Goal: Task Accomplishment & Management: Complete application form

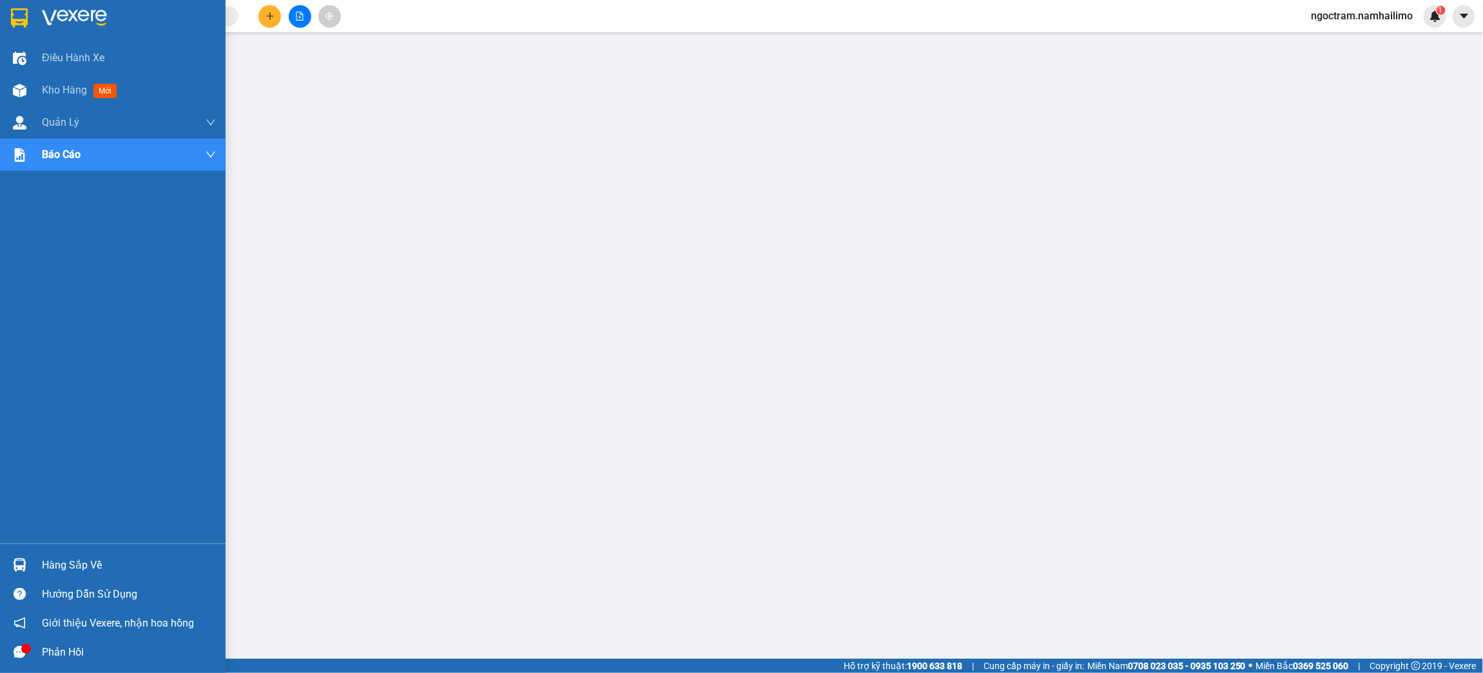
click at [23, 558] on img at bounding box center [20, 565] width 14 height 14
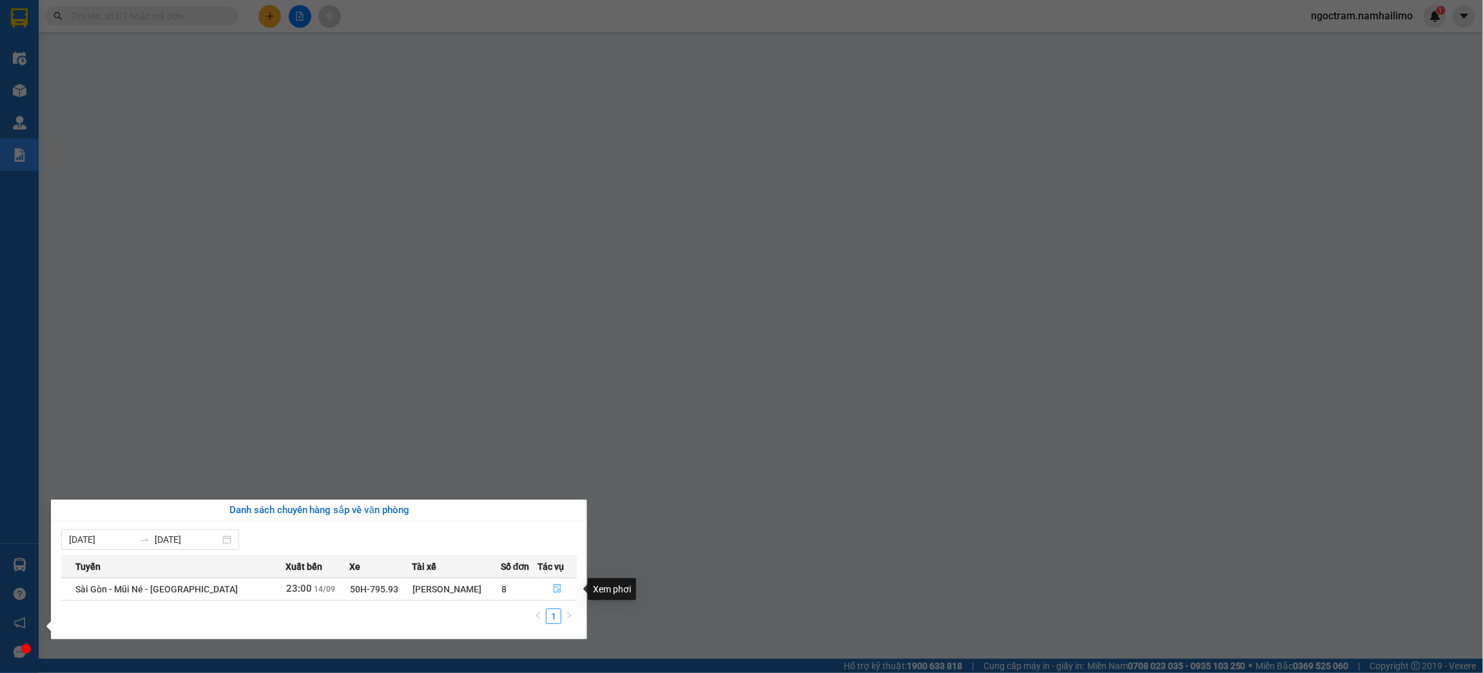
click at [556, 592] on icon "file-done" at bounding box center [557, 588] width 9 height 9
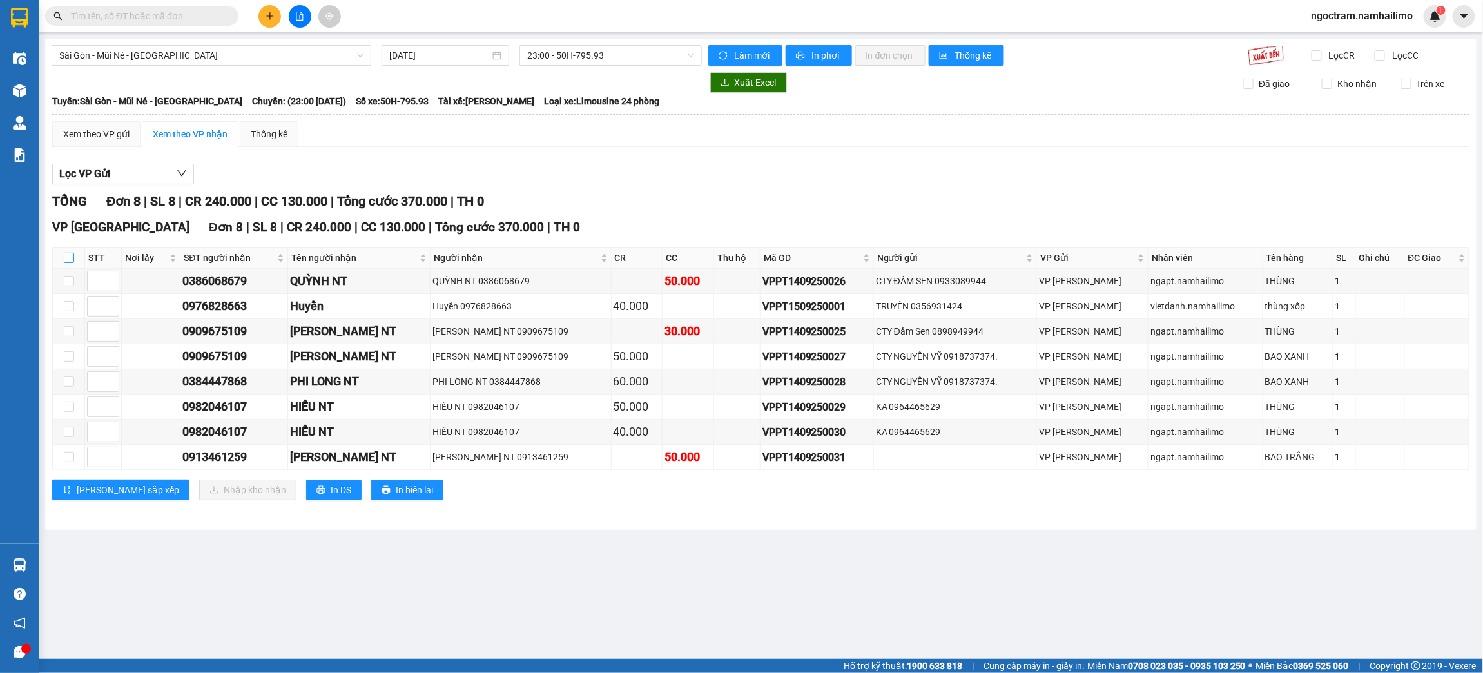
click at [66, 253] on label at bounding box center [69, 258] width 10 height 14
click at [66, 253] on input "checkbox" at bounding box center [69, 258] width 10 height 10
checkbox input "true"
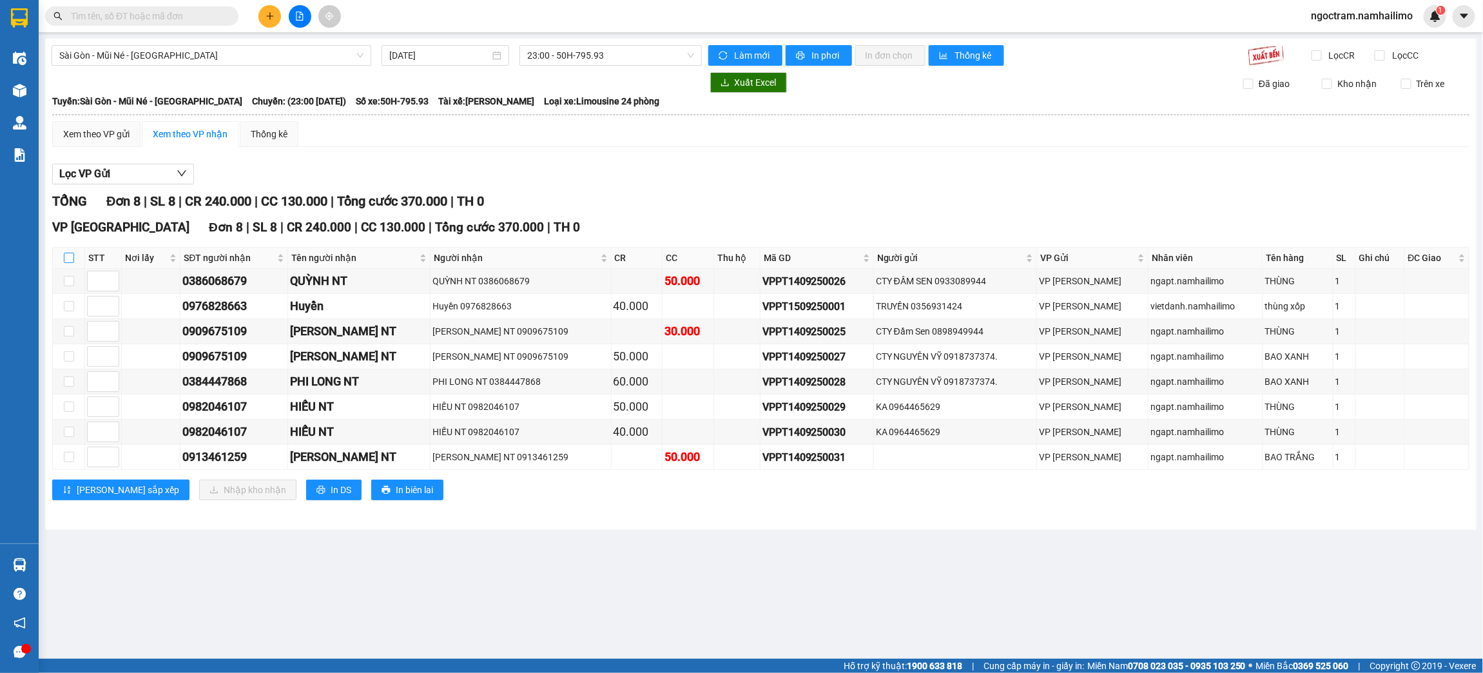
checkbox input "true"
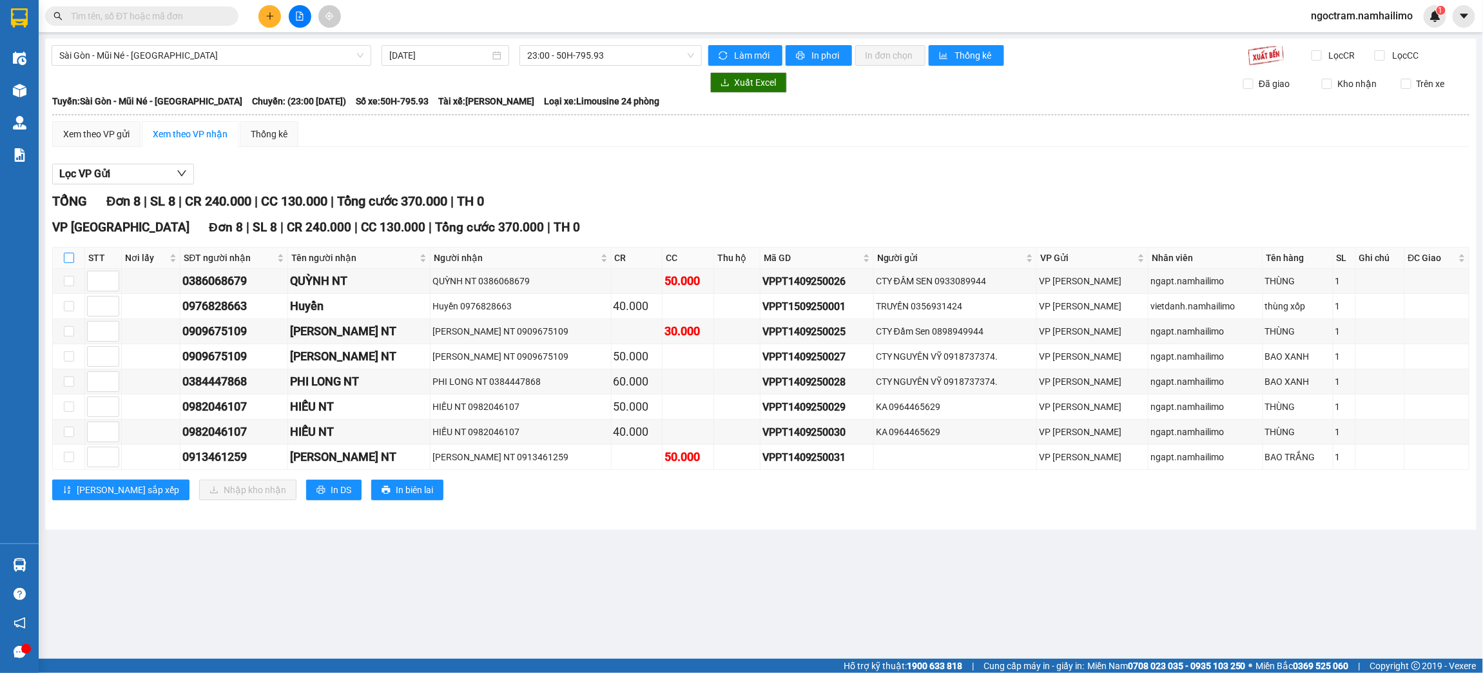
checkbox input "true"
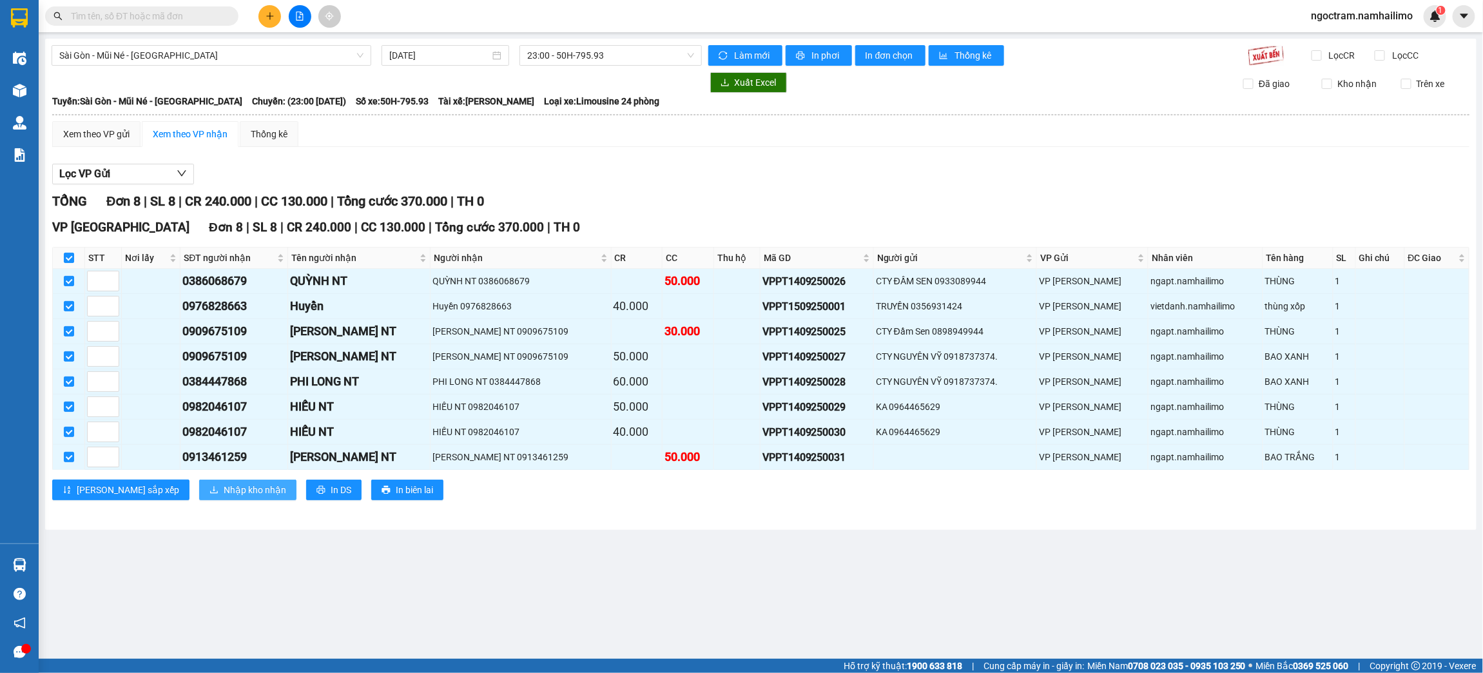
click at [224, 489] on span "Nhập kho nhận" at bounding box center [255, 490] width 63 height 14
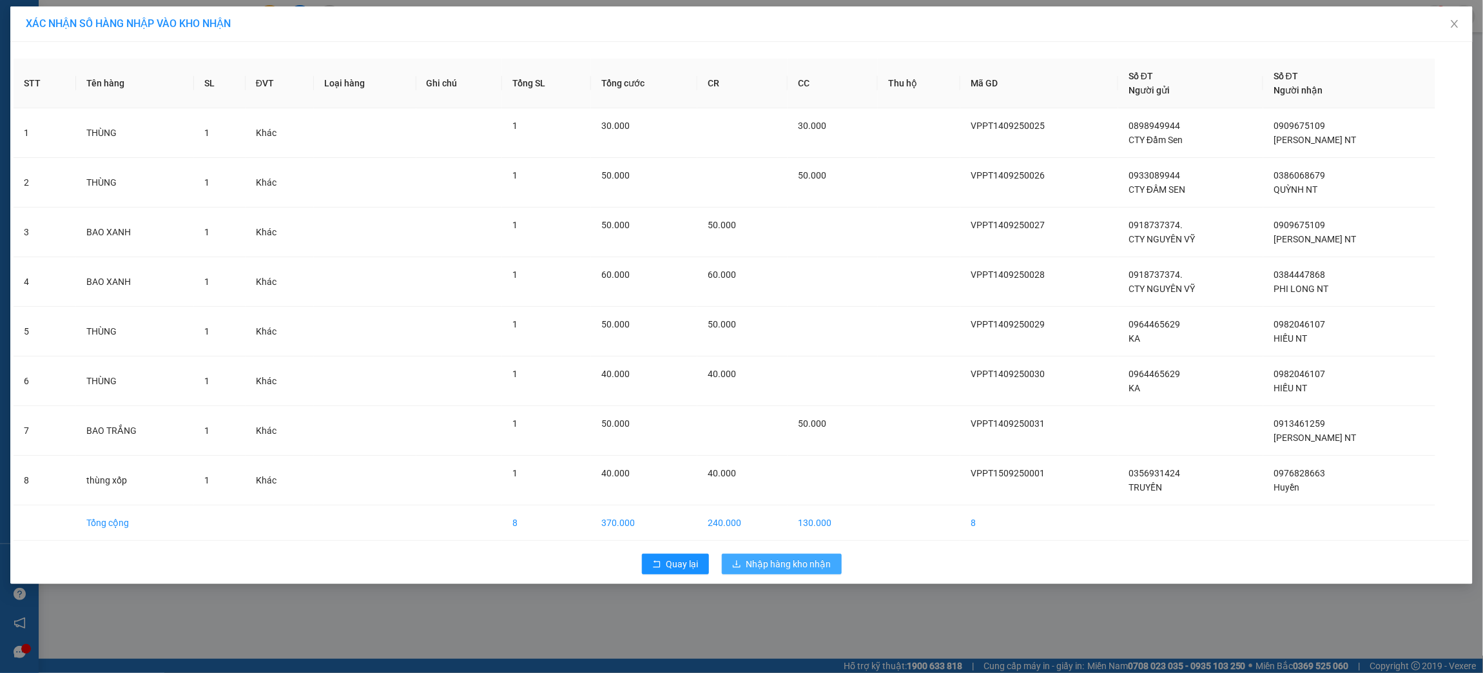
click at [768, 562] on span "Nhập hàng kho nhận" at bounding box center [788, 564] width 85 height 14
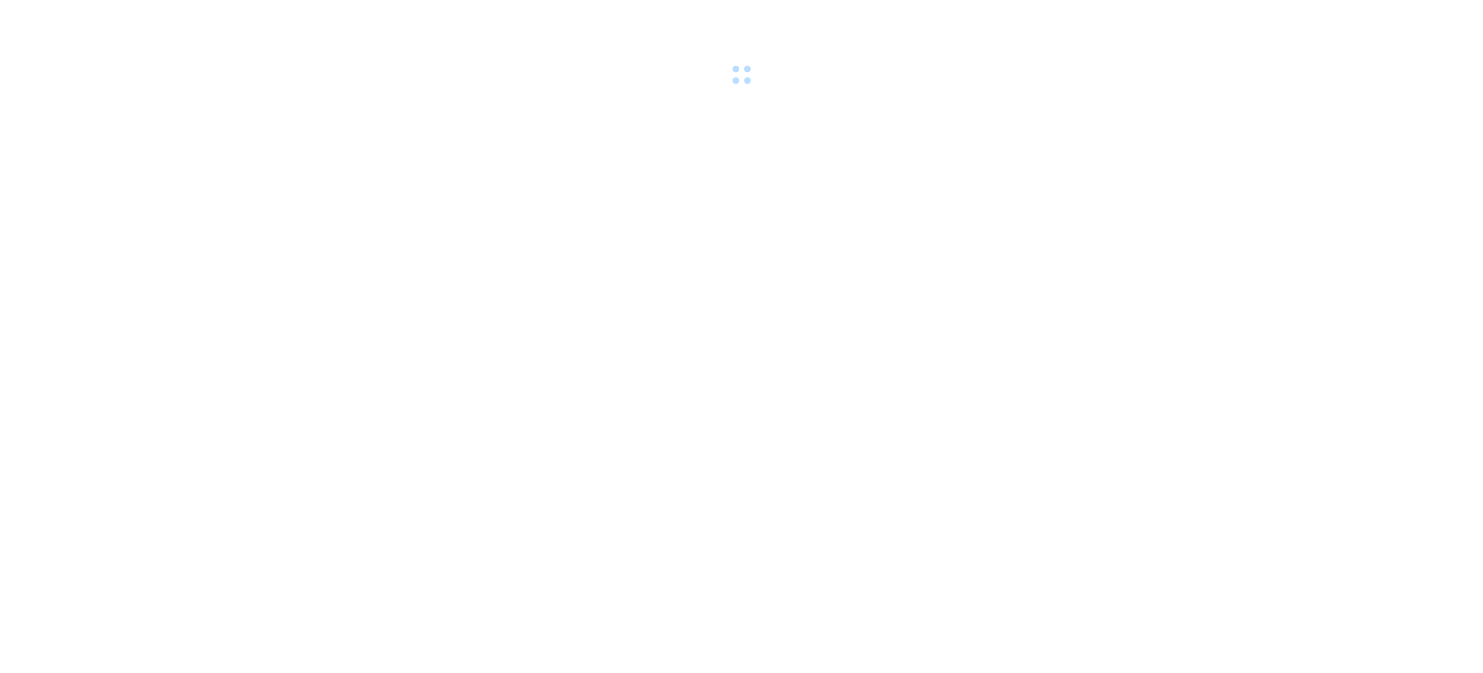
click at [99, 19] on div at bounding box center [741, 44] width 1483 height 89
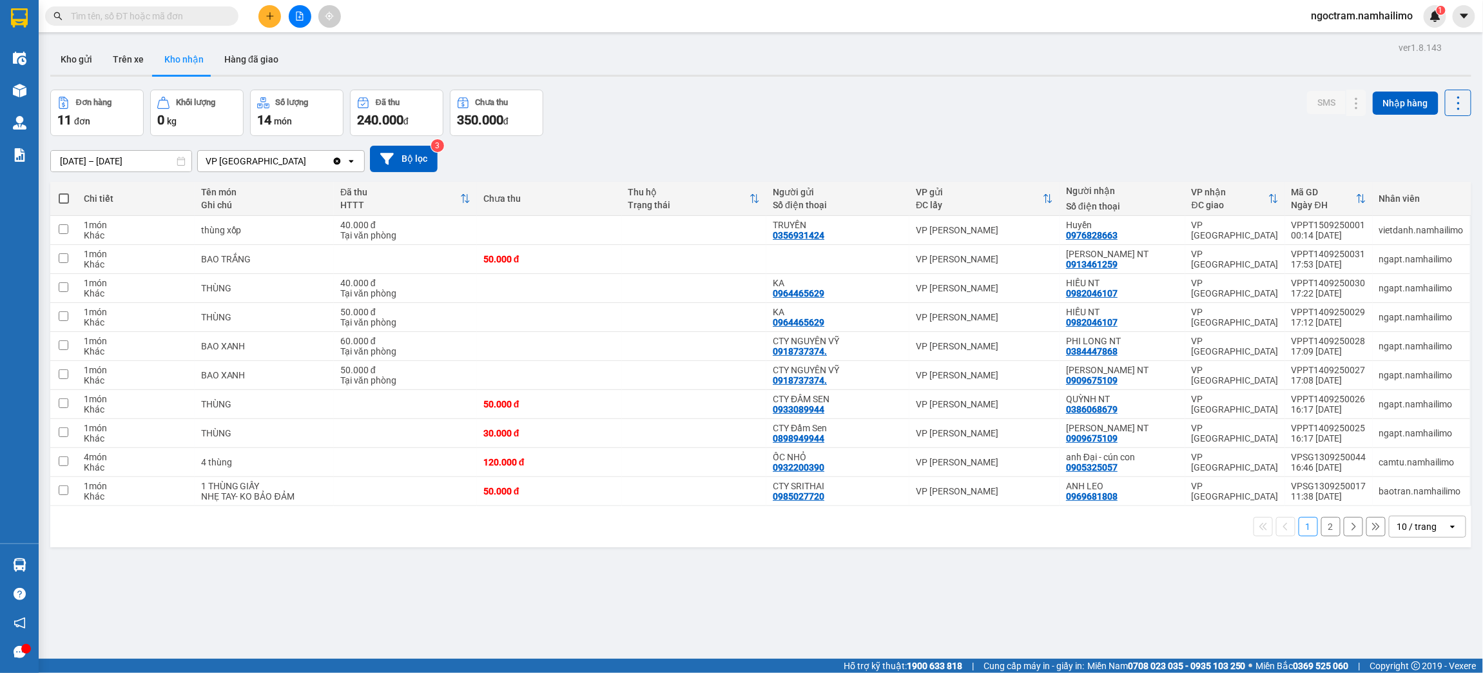
click at [130, 19] on input "text" at bounding box center [147, 16] width 152 height 14
type input "I"
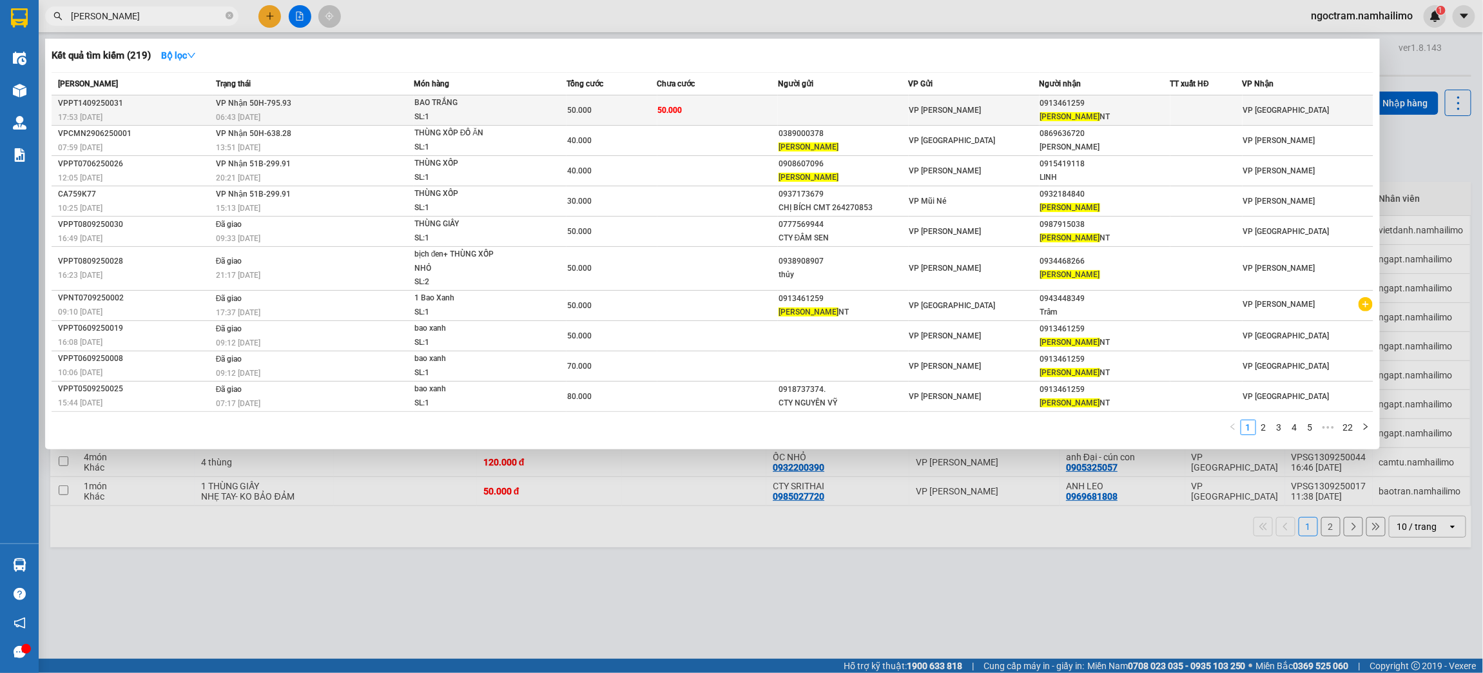
type input "[PERSON_NAME]"
click at [788, 108] on td at bounding box center [843, 110] width 131 height 30
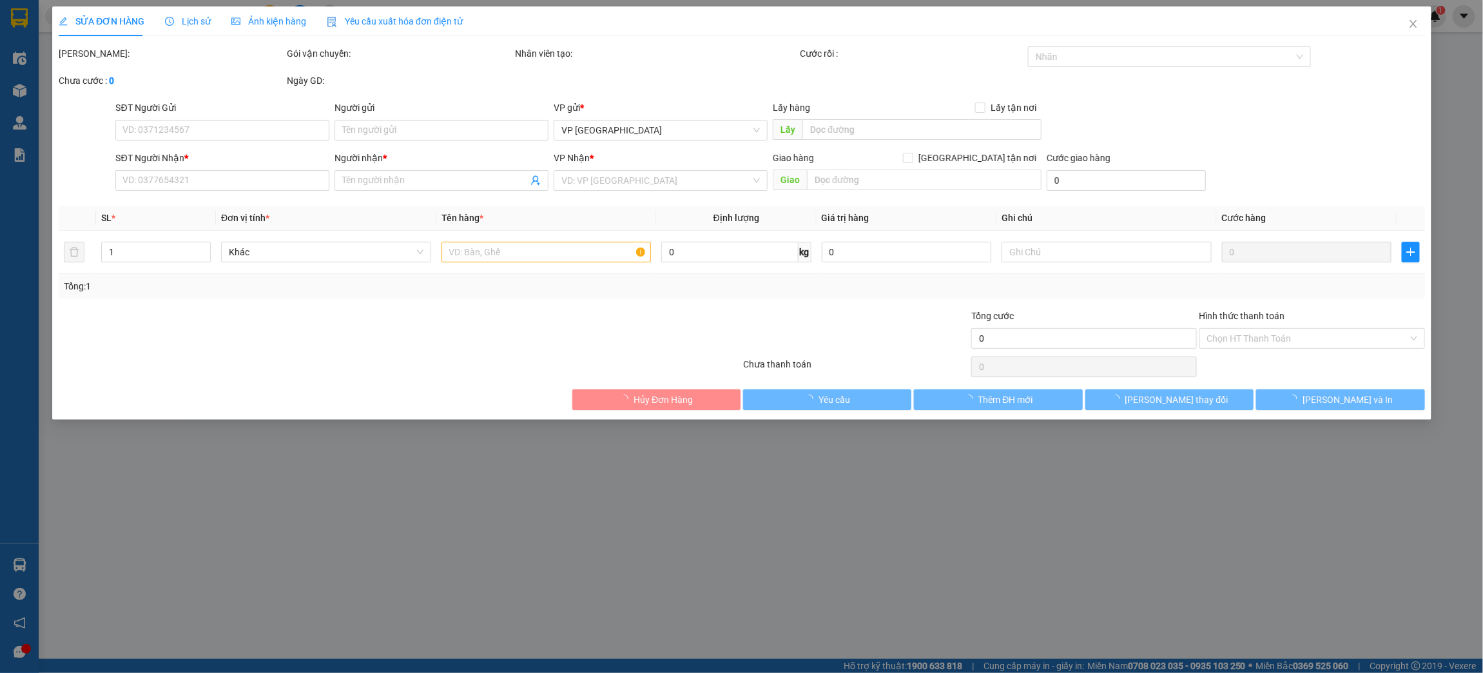
type input "0913461259"
type input "[PERSON_NAME] NT"
type input "50.000"
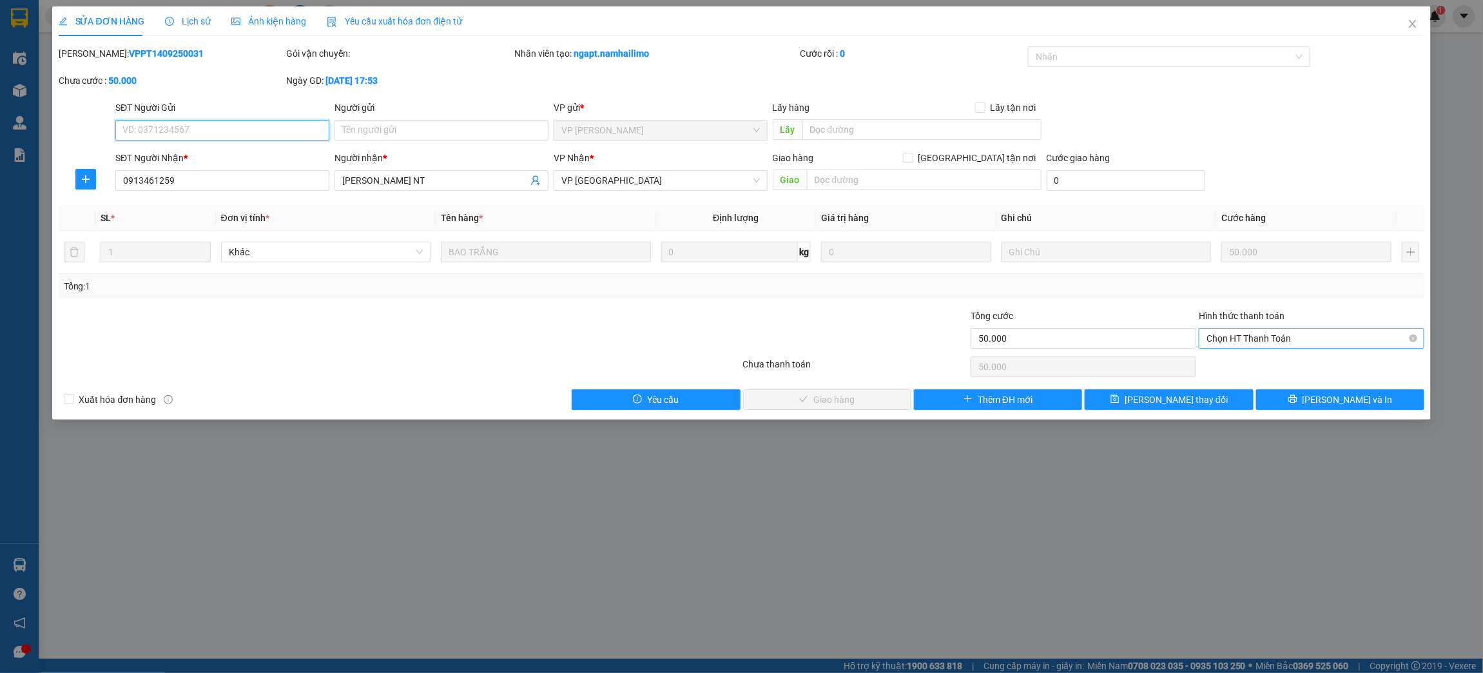
click at [1281, 340] on span "Chọn HT Thanh Toán" at bounding box center [1312, 338] width 210 height 19
click at [1275, 364] on div "Tại văn phòng" at bounding box center [1312, 364] width 210 height 14
type input "0"
click at [806, 394] on span "[PERSON_NAME] và Giao hàng" at bounding box center [834, 400] width 124 height 14
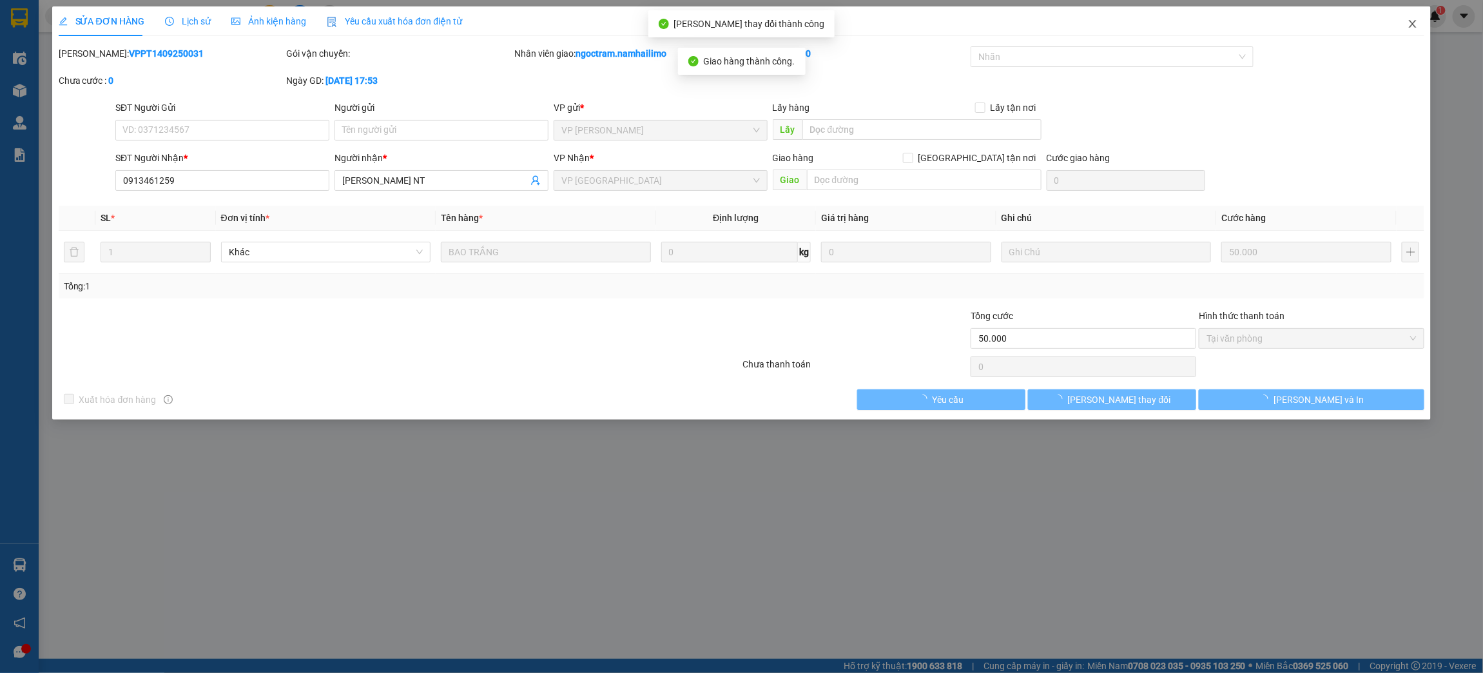
click at [1413, 28] on icon "close" at bounding box center [1413, 24] width 10 height 10
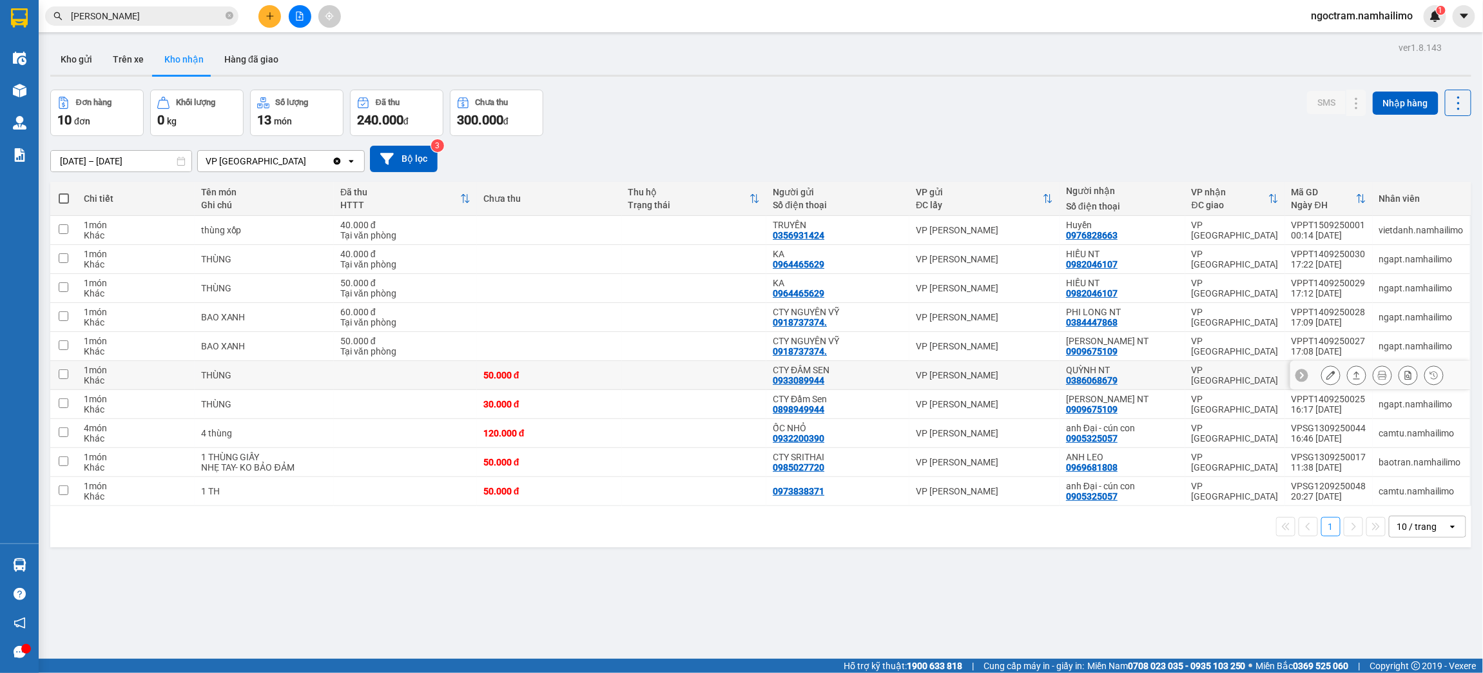
click at [1127, 375] on div "QUỲNH NT" at bounding box center [1122, 370] width 113 height 10
checkbox input "true"
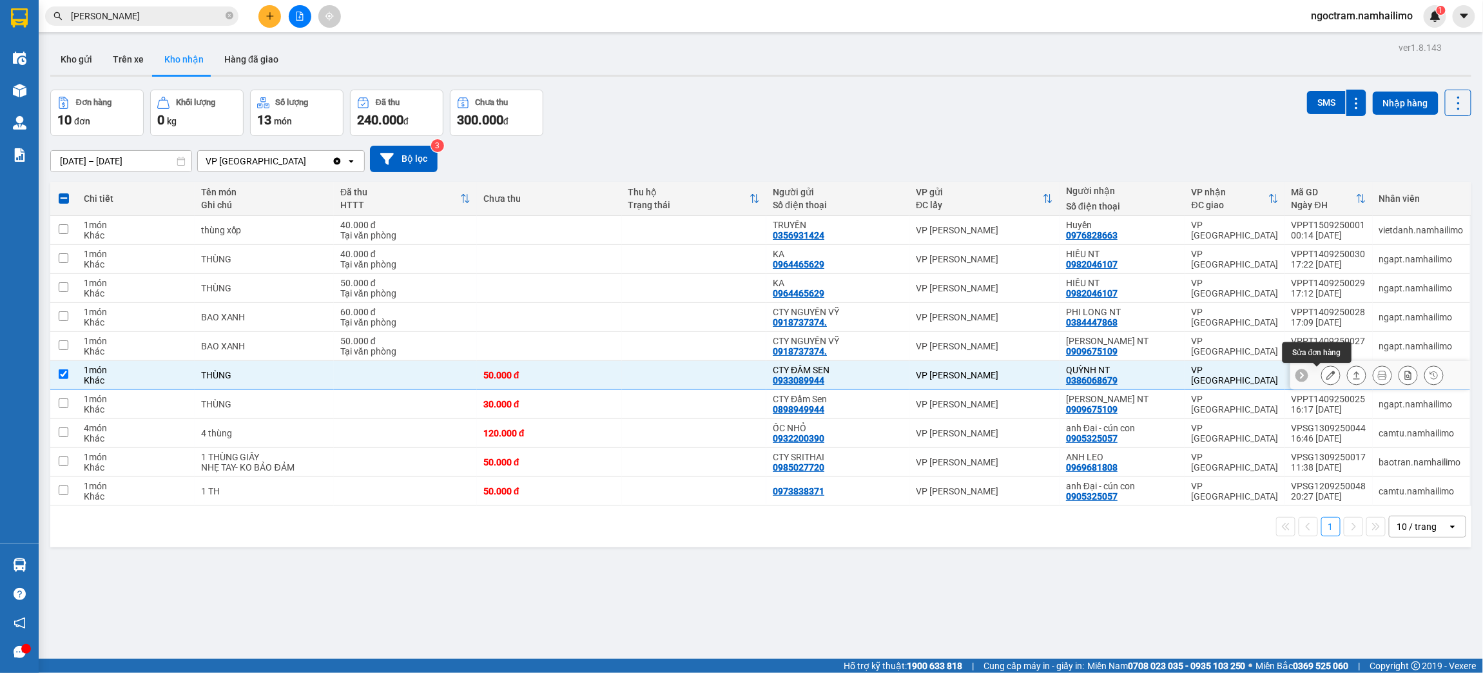
click at [1322, 381] on button at bounding box center [1331, 375] width 18 height 23
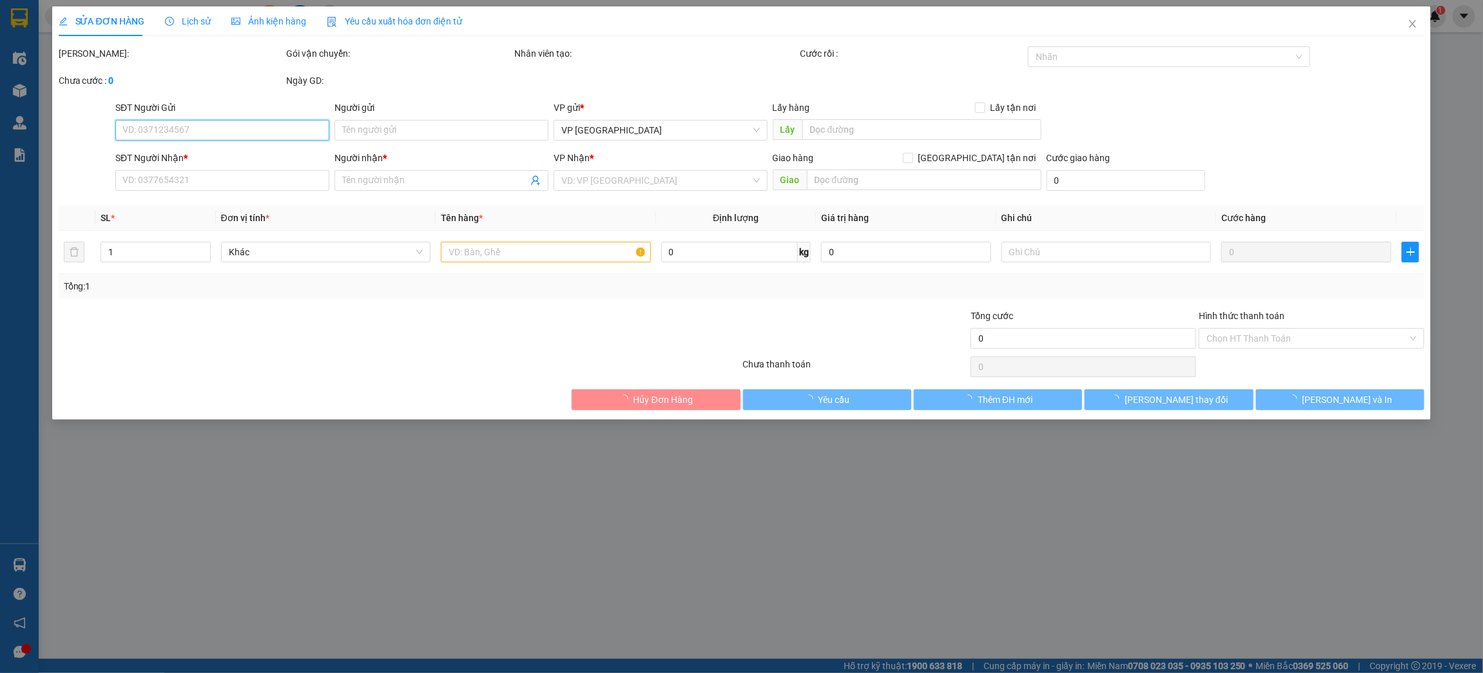
type input "0933089944"
type input "CTY ĐẦM SEN"
type input "0386068679"
type input "QUỲNH NT"
type input "50.000"
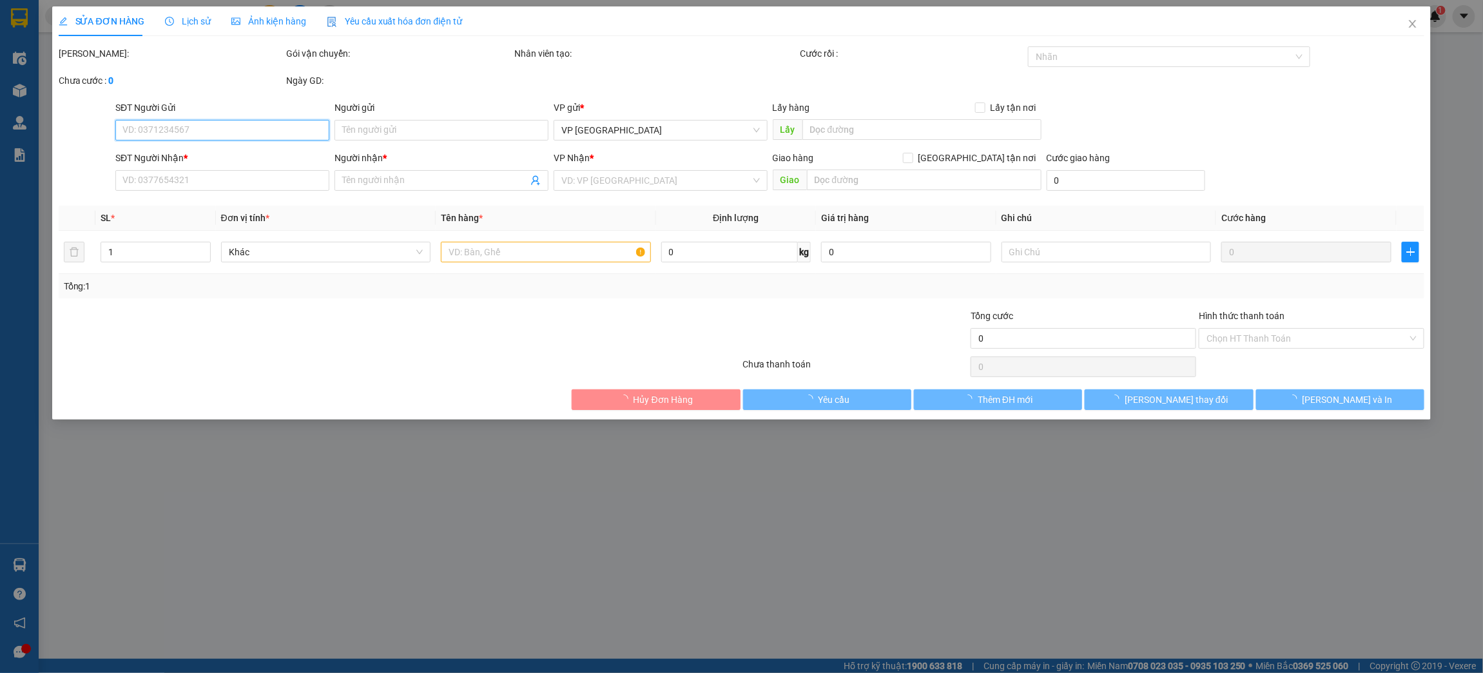
type input "50.000"
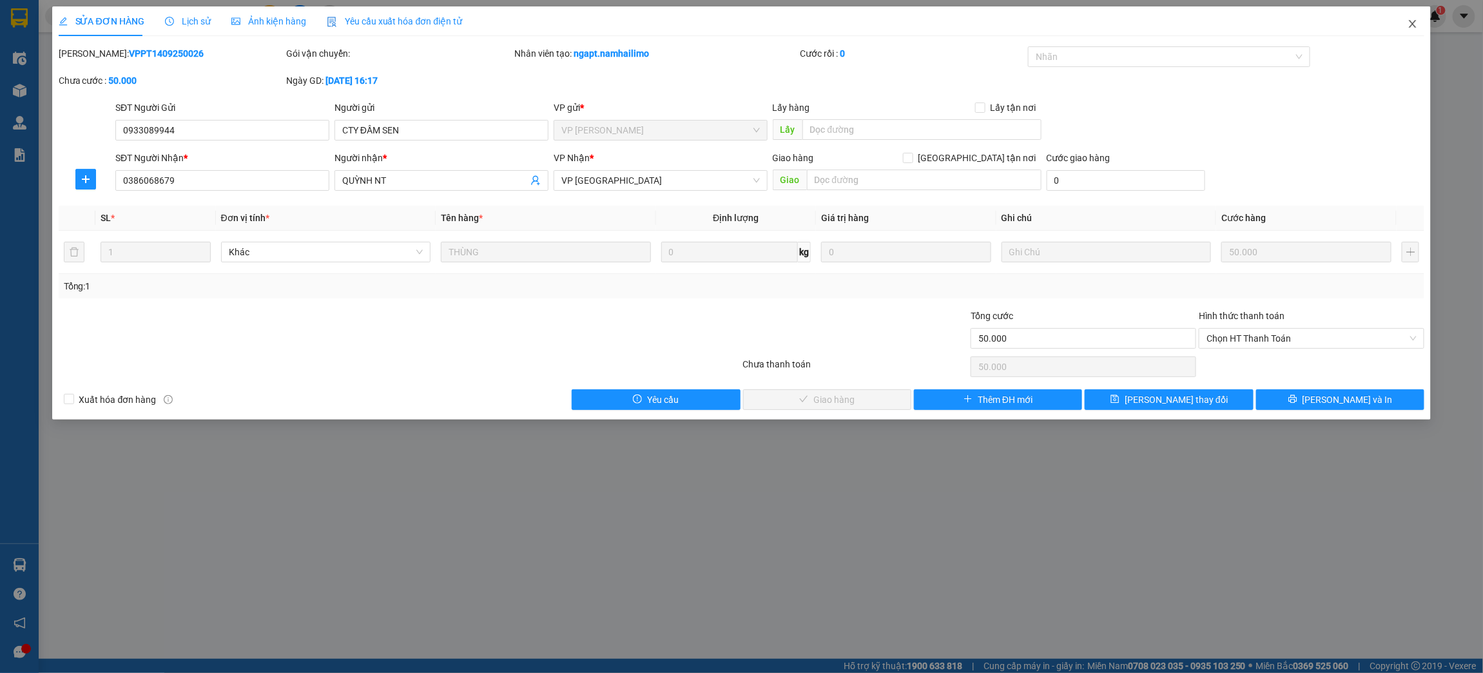
click at [1413, 24] on icon "close" at bounding box center [1413, 24] width 7 height 8
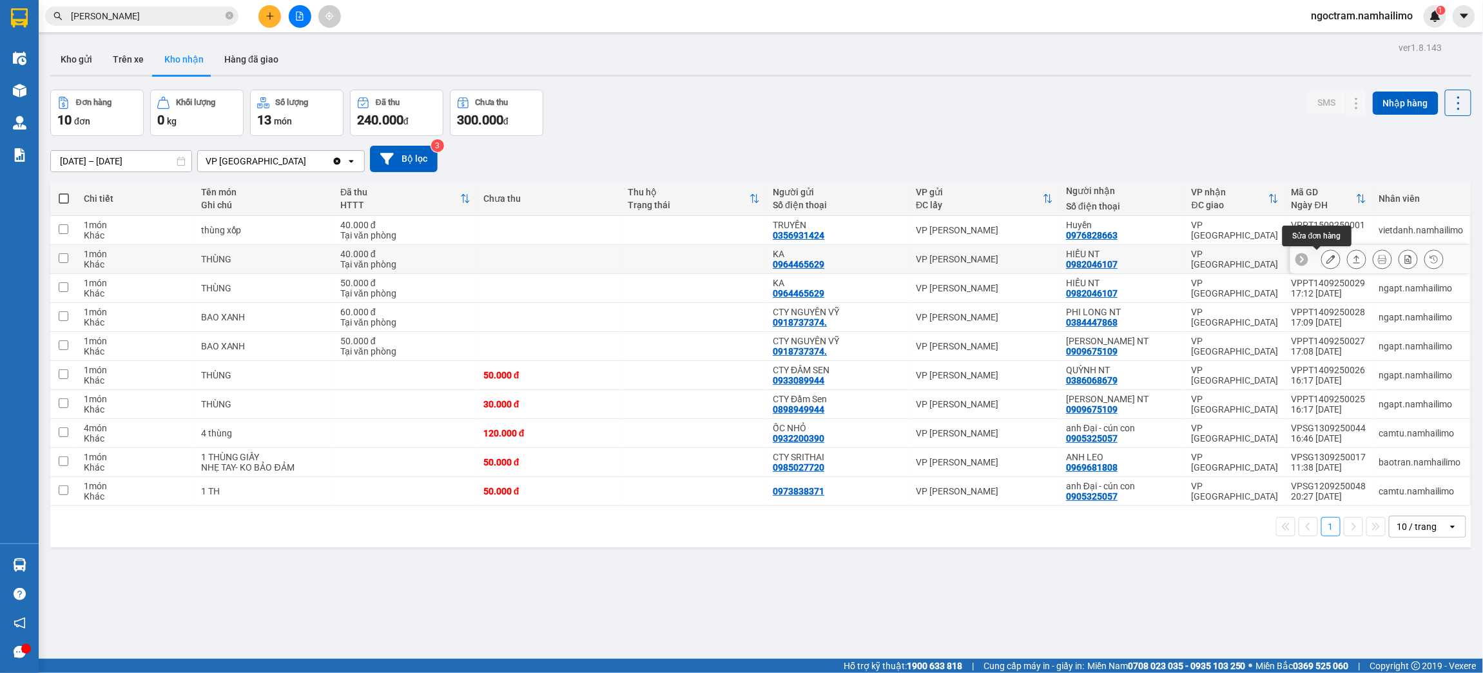
click at [1326, 264] on icon at bounding box center [1330, 259] width 9 height 9
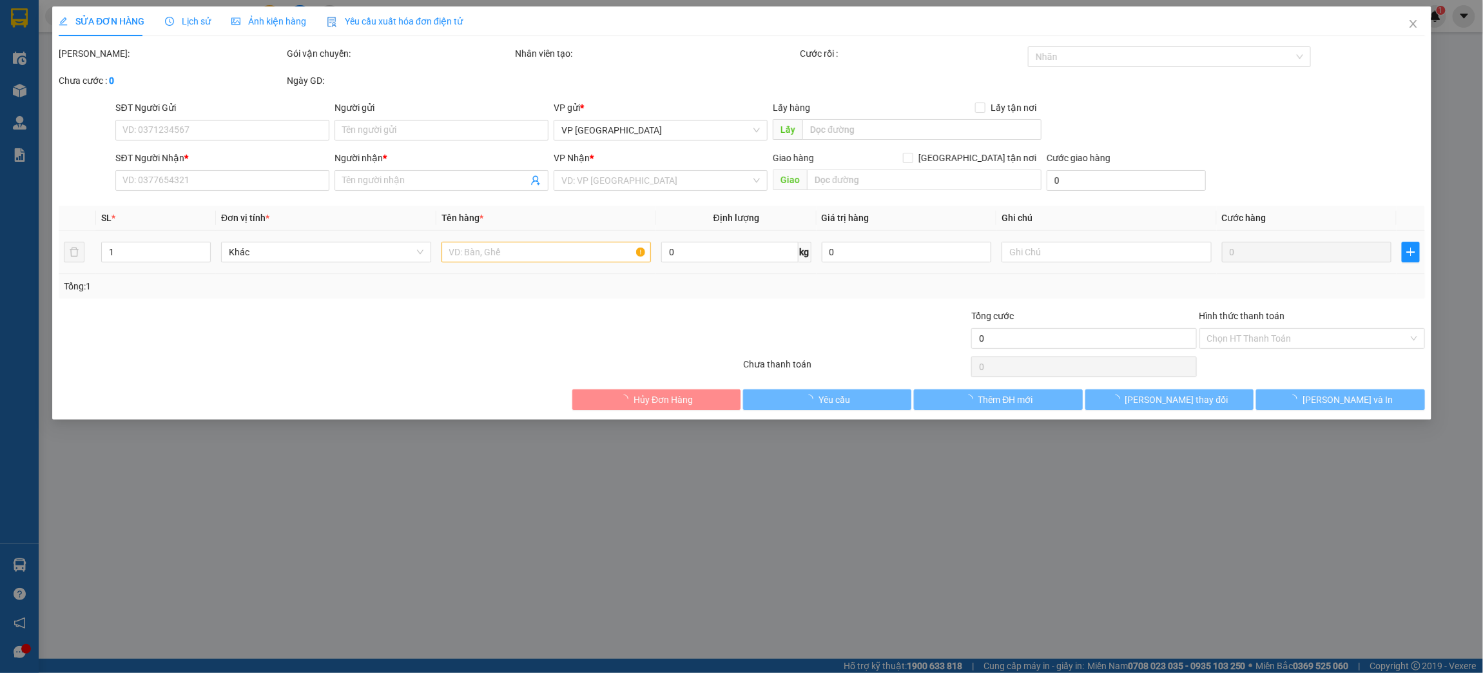
type input "0964465629"
type input "KA"
type input "0982046107"
type input "HIẾU NT"
type input "40.000"
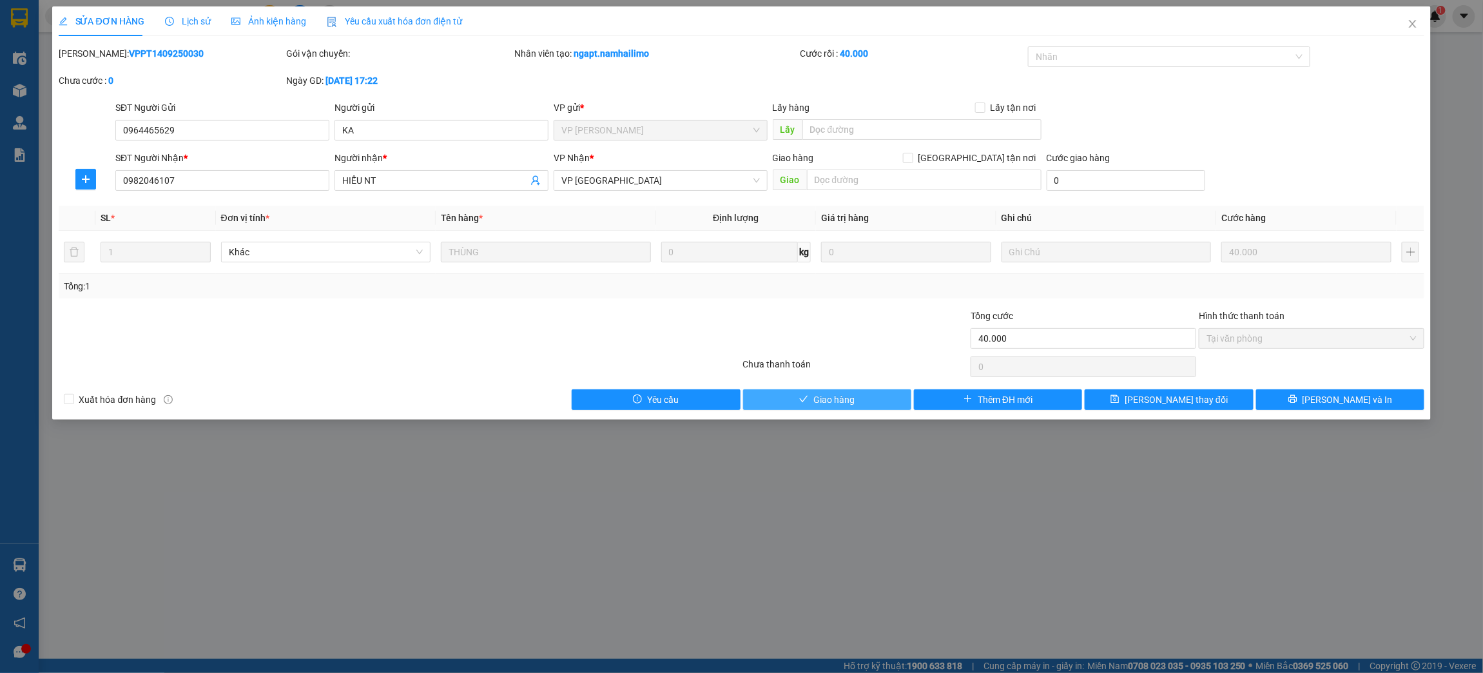
drag, startPoint x: 837, startPoint y: 404, endPoint x: 870, endPoint y: 392, distance: 35.1
click at [835, 404] on span "Giao hàng" at bounding box center [833, 400] width 41 height 14
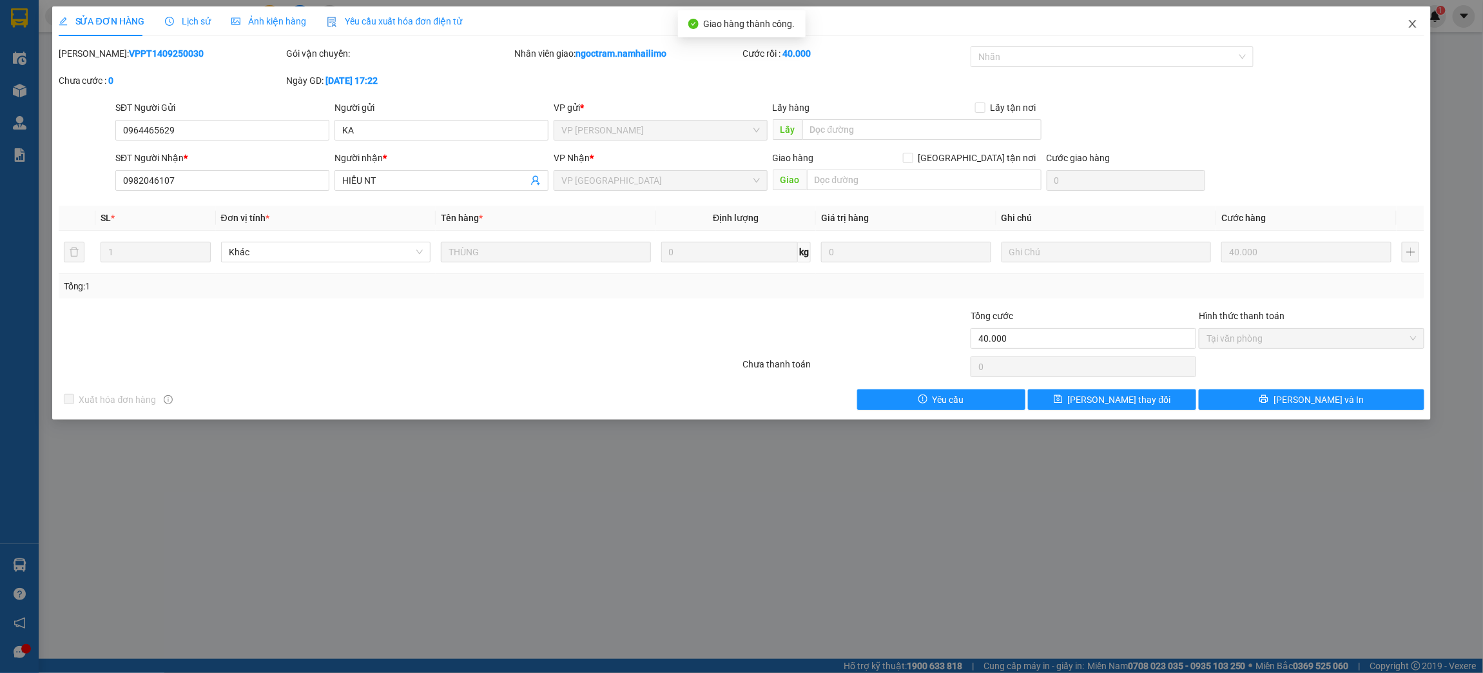
click at [1415, 23] on icon "close" at bounding box center [1413, 24] width 10 height 10
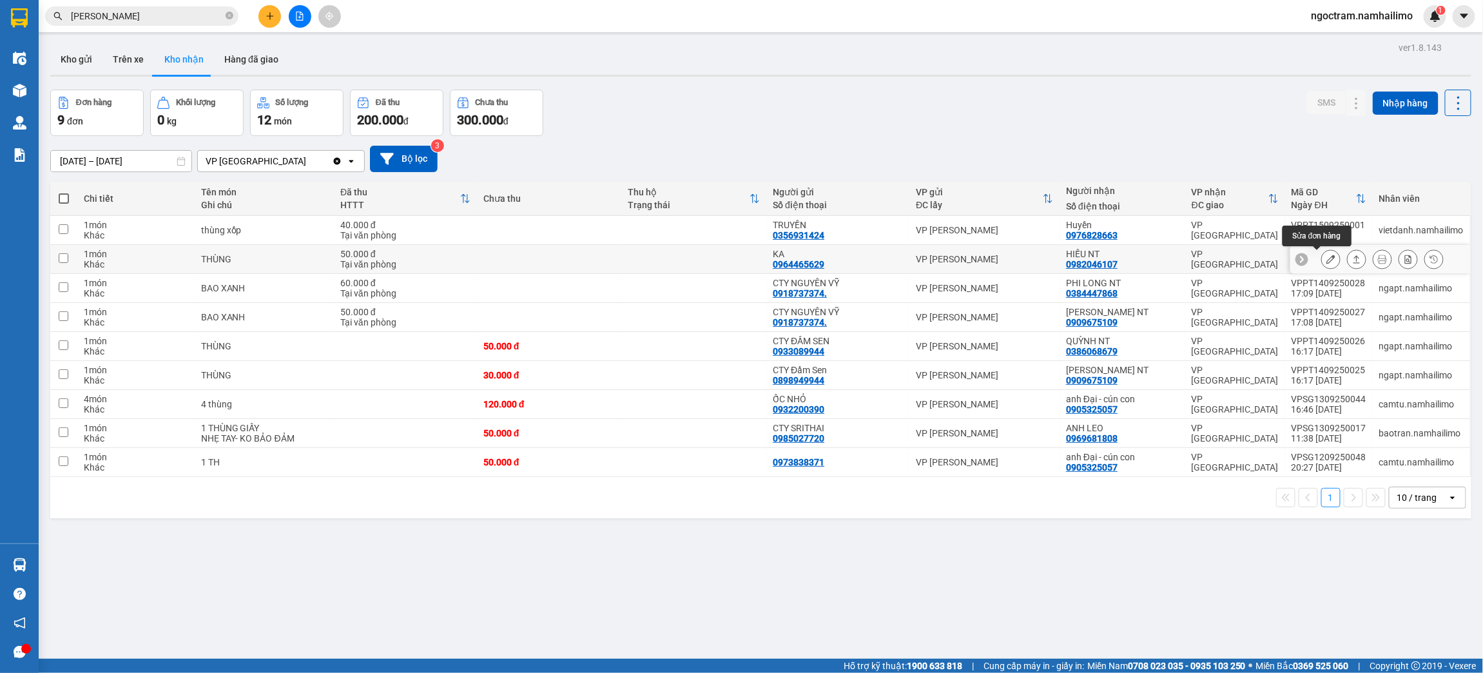
click at [1326, 264] on icon at bounding box center [1330, 259] width 9 height 9
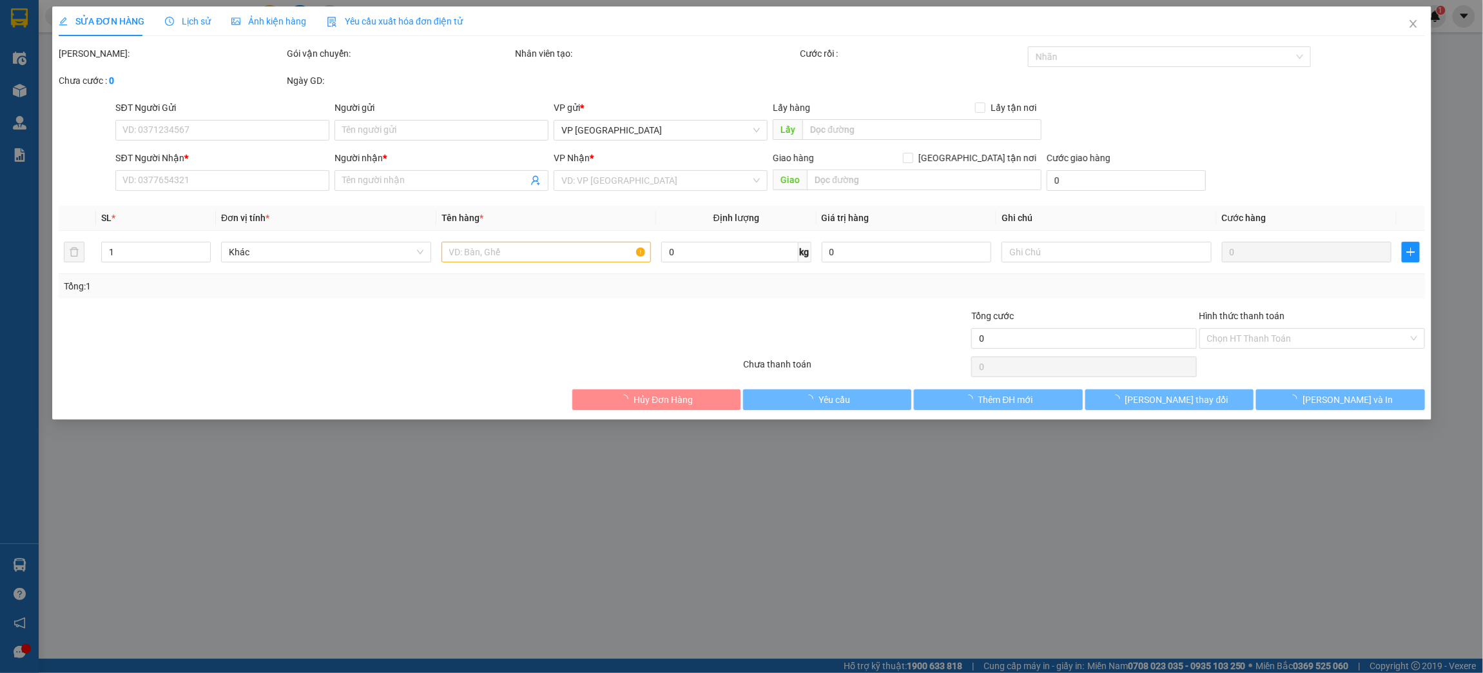
type input "0964465629"
type input "KA"
type input "0982046107"
type input "HIẾU NT"
type input "50.000"
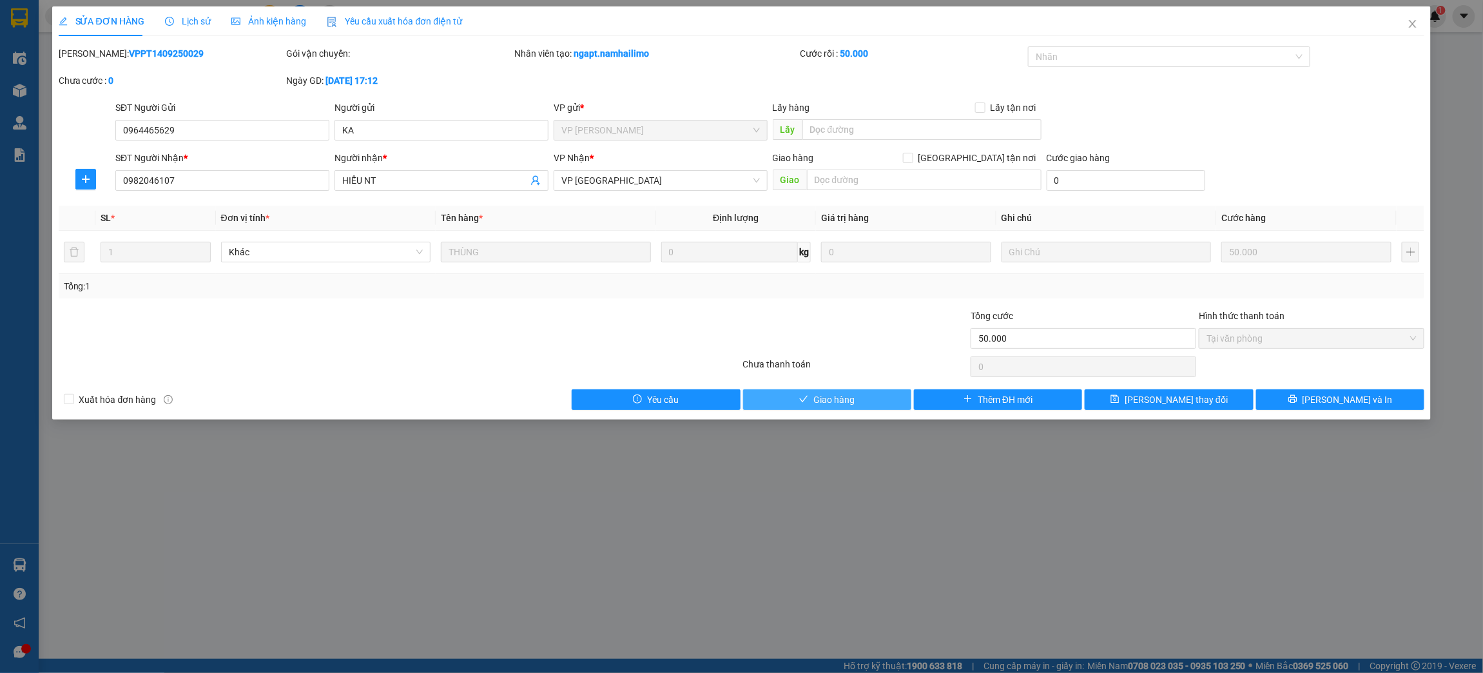
click at [824, 402] on span "Giao hàng" at bounding box center [833, 400] width 41 height 14
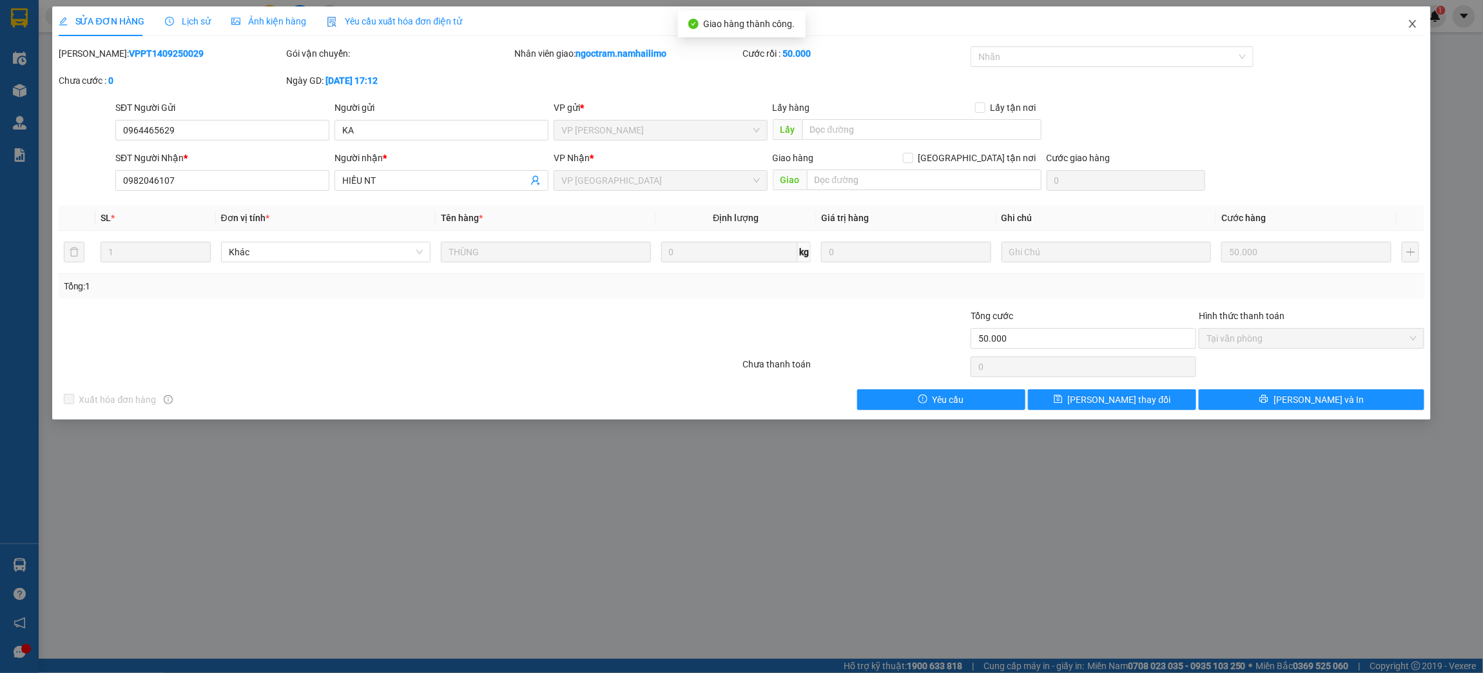
click at [1408, 19] on icon "close" at bounding box center [1413, 24] width 10 height 10
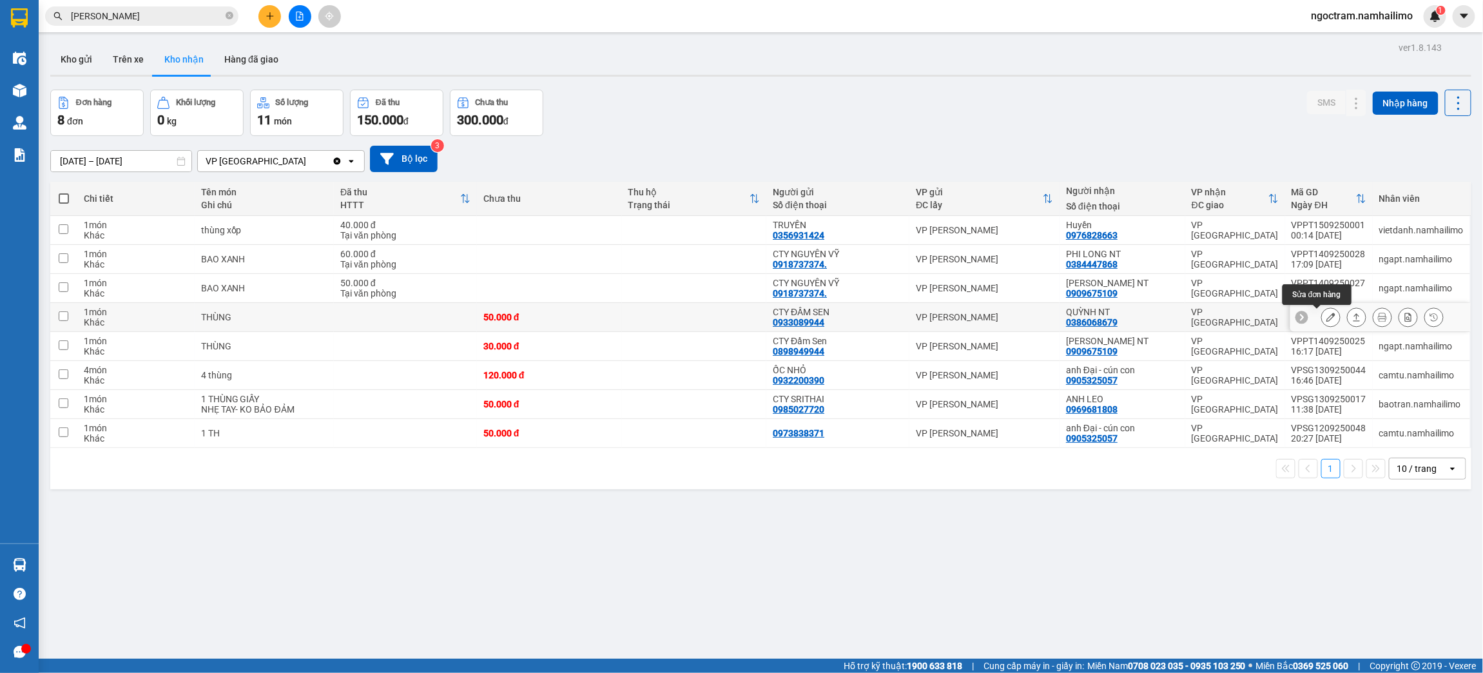
click at [1326, 316] on icon at bounding box center [1330, 317] width 9 height 9
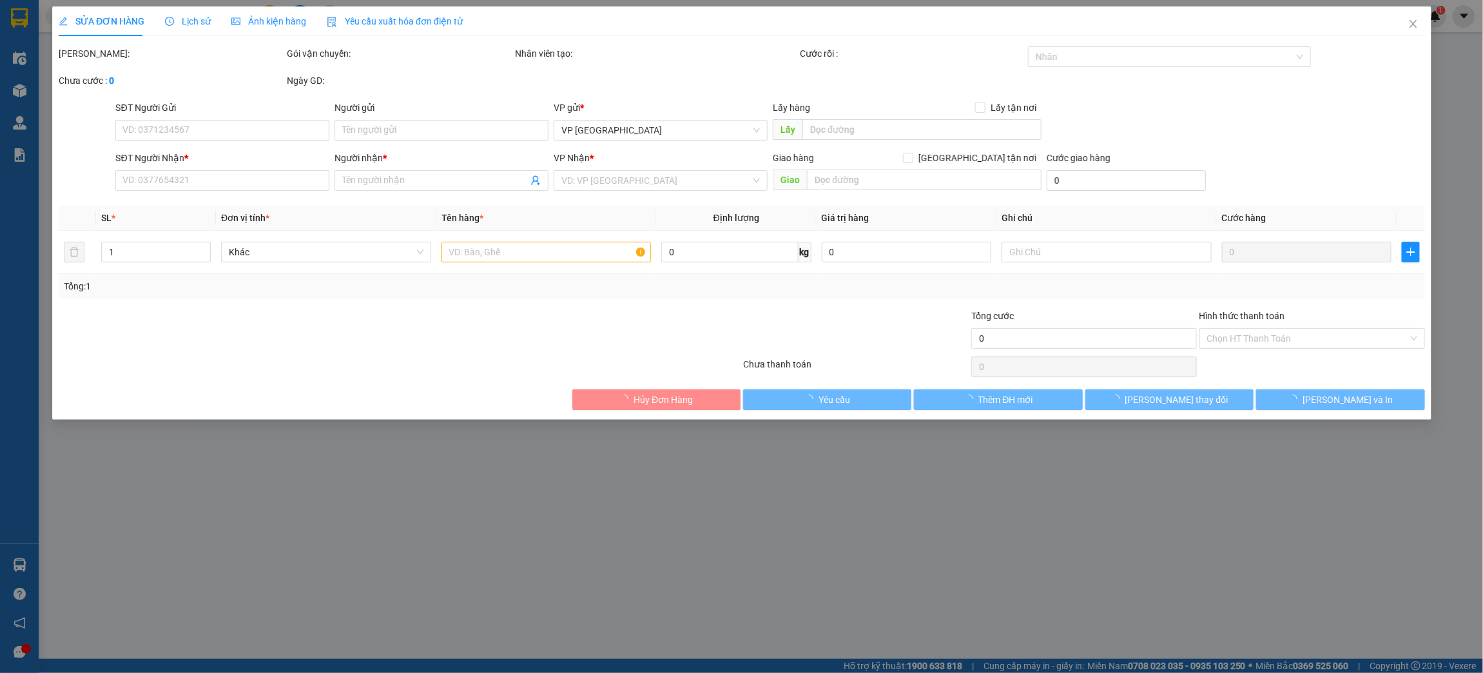
type input "0933089944"
type input "CTY ĐẦM SEN"
type input "0386068679"
type input "QUỲNH NT"
type input "50.000"
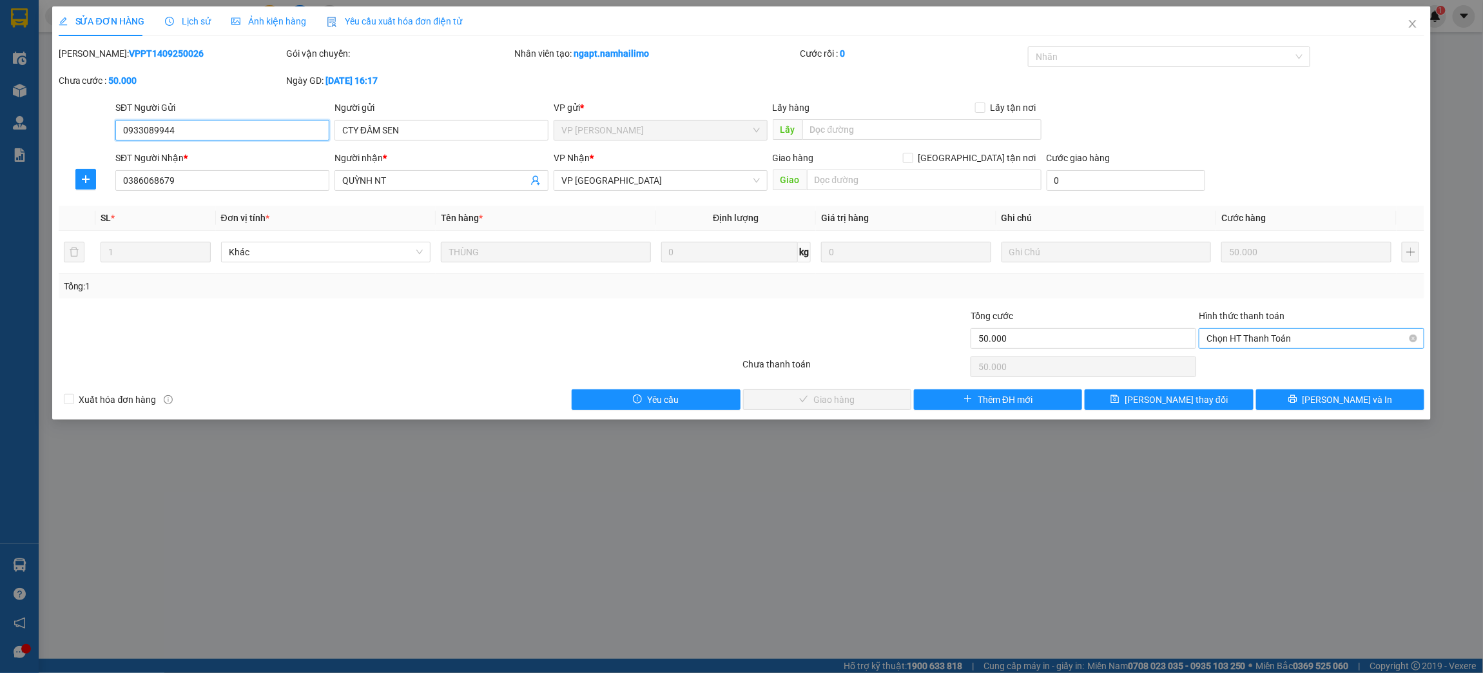
click at [1260, 336] on span "Chọn HT Thanh Toán" at bounding box center [1312, 338] width 210 height 19
click at [1259, 371] on div "Tại văn phòng" at bounding box center [1312, 364] width 210 height 14
type input "0"
click at [868, 404] on span "[PERSON_NAME] và Giao hàng" at bounding box center [834, 400] width 124 height 14
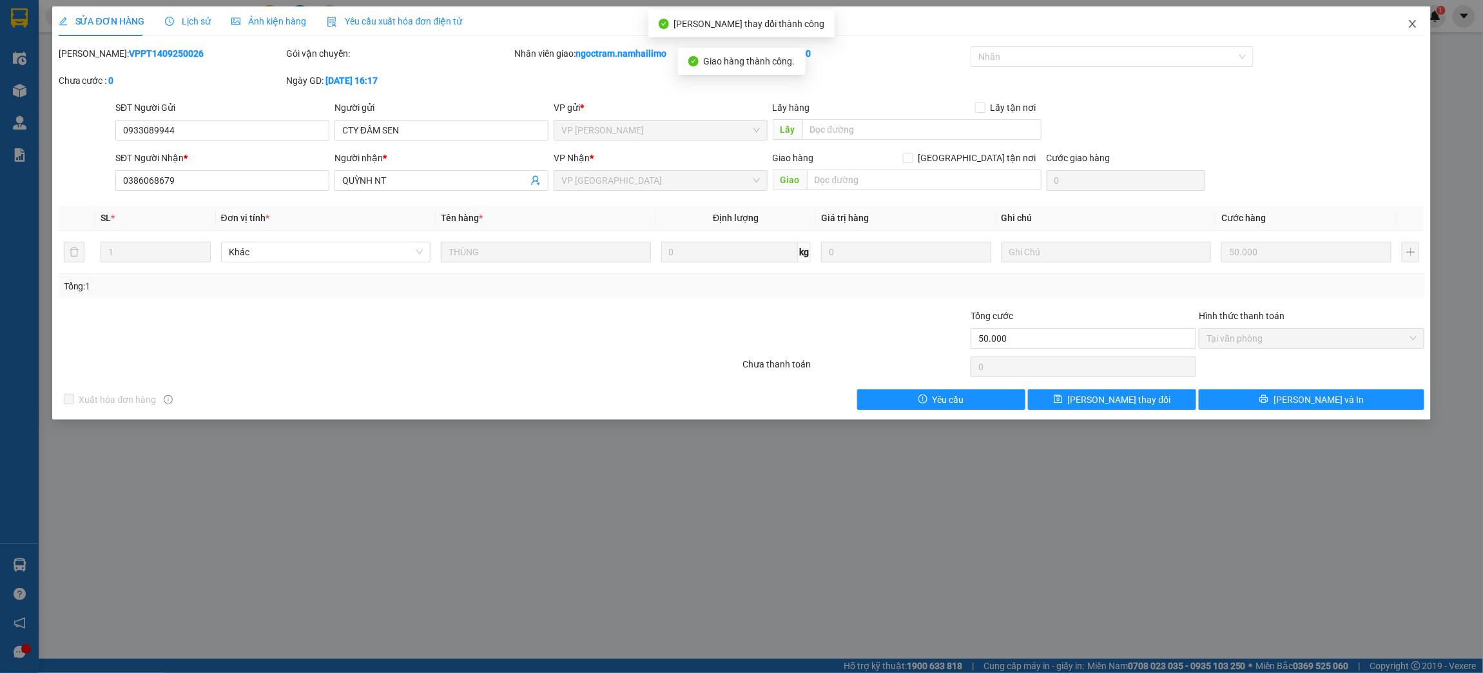
click at [1417, 21] on icon "close" at bounding box center [1413, 24] width 10 height 10
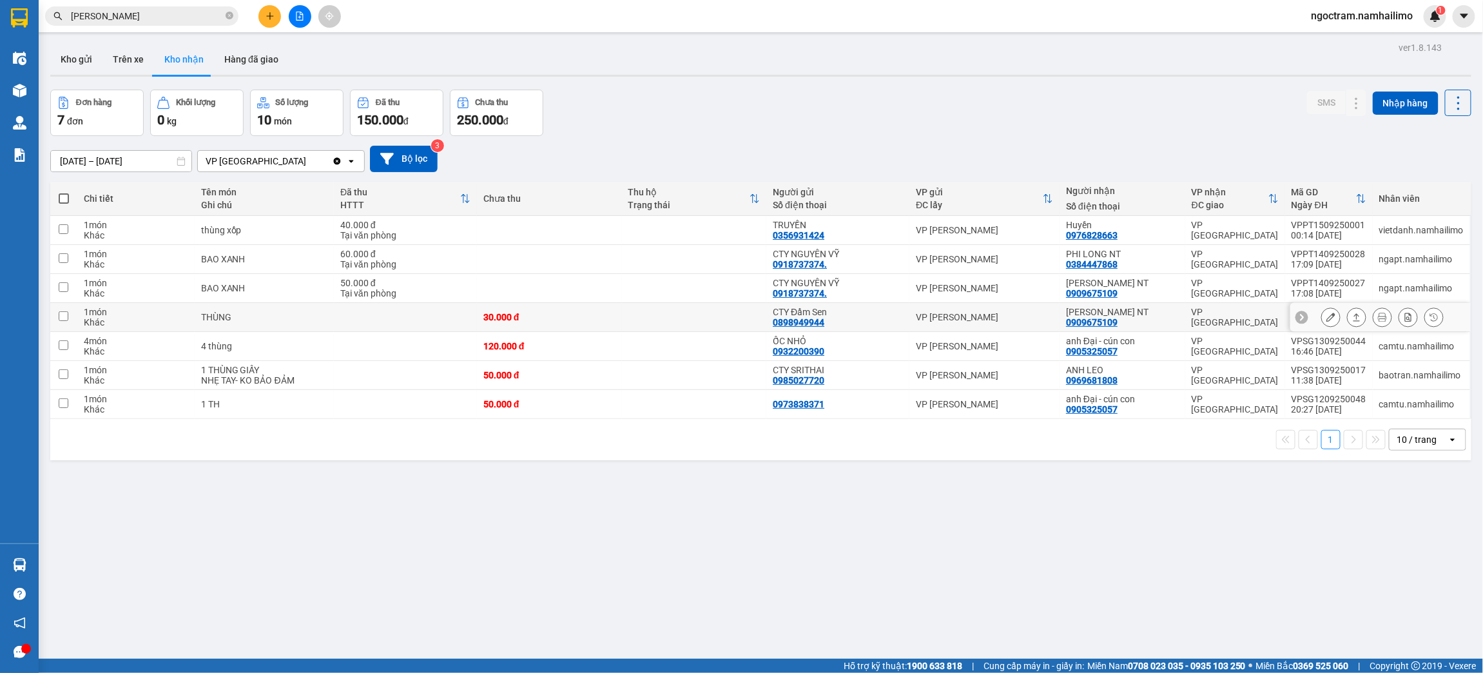
scroll to position [59, 0]
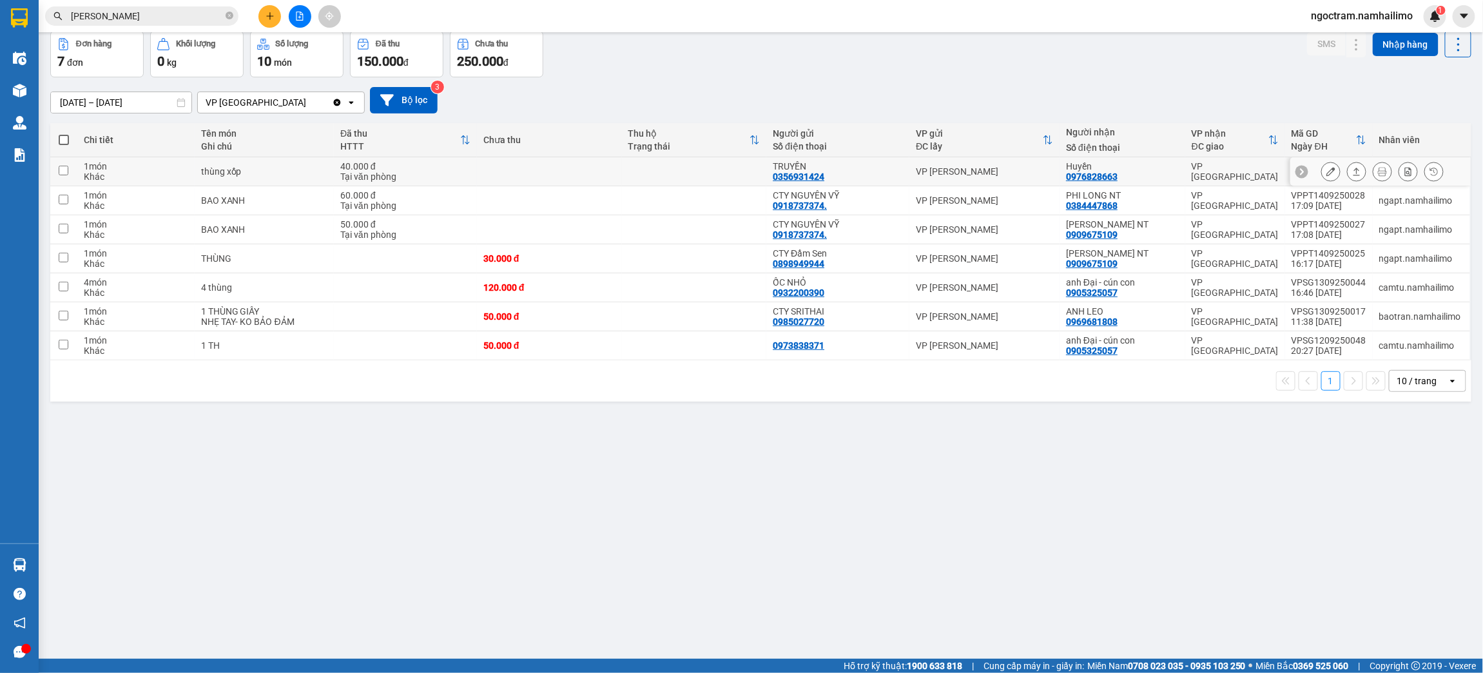
click at [1140, 180] on div "Huyền 0976828663" at bounding box center [1122, 171] width 113 height 21
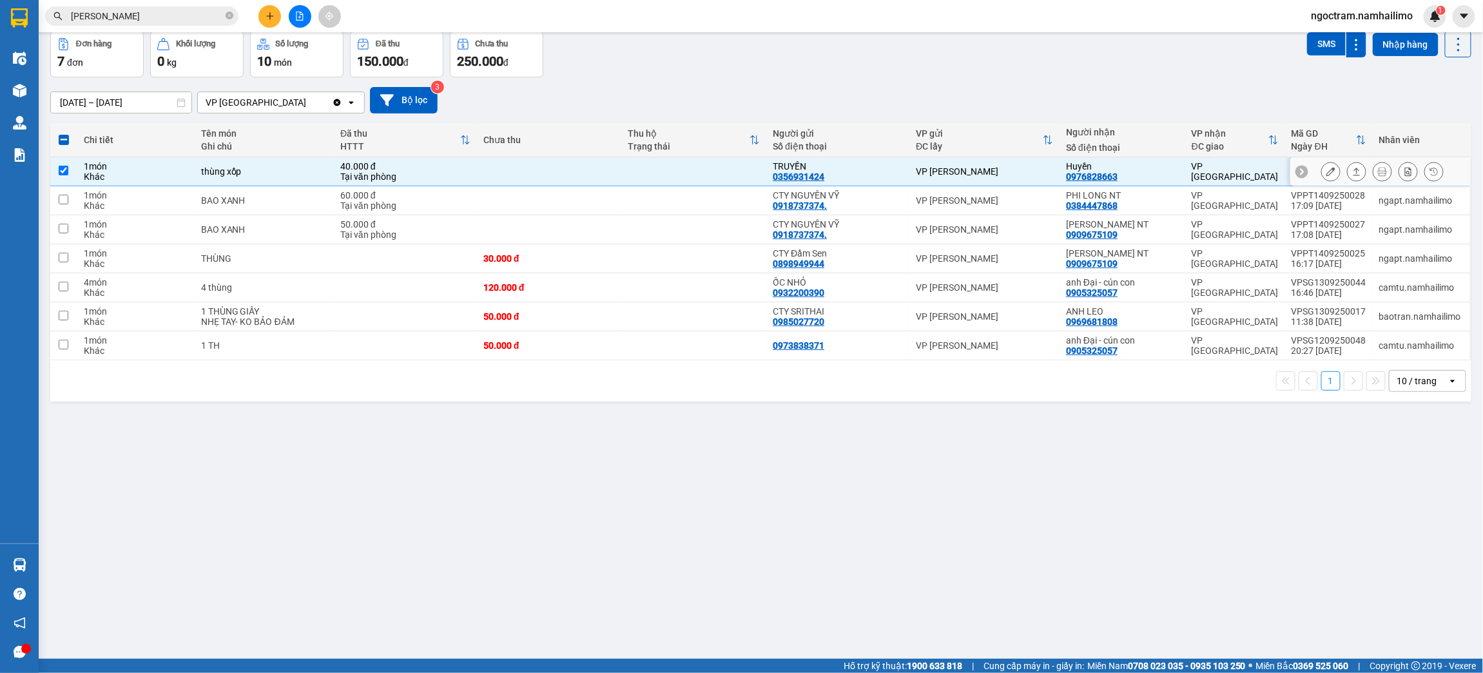
click at [1140, 180] on div "Huyền 0976828663" at bounding box center [1122, 171] width 113 height 21
checkbox input "false"
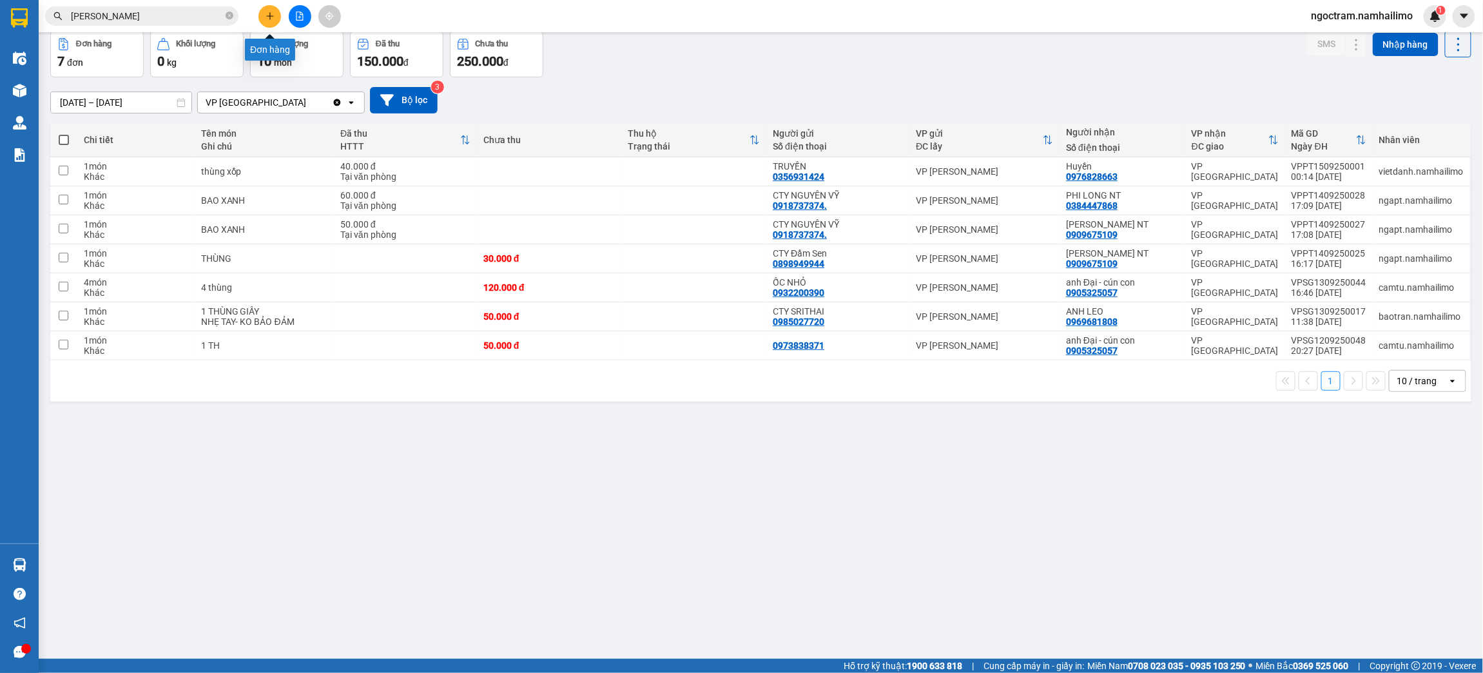
click at [269, 21] on button at bounding box center [269, 16] width 23 height 23
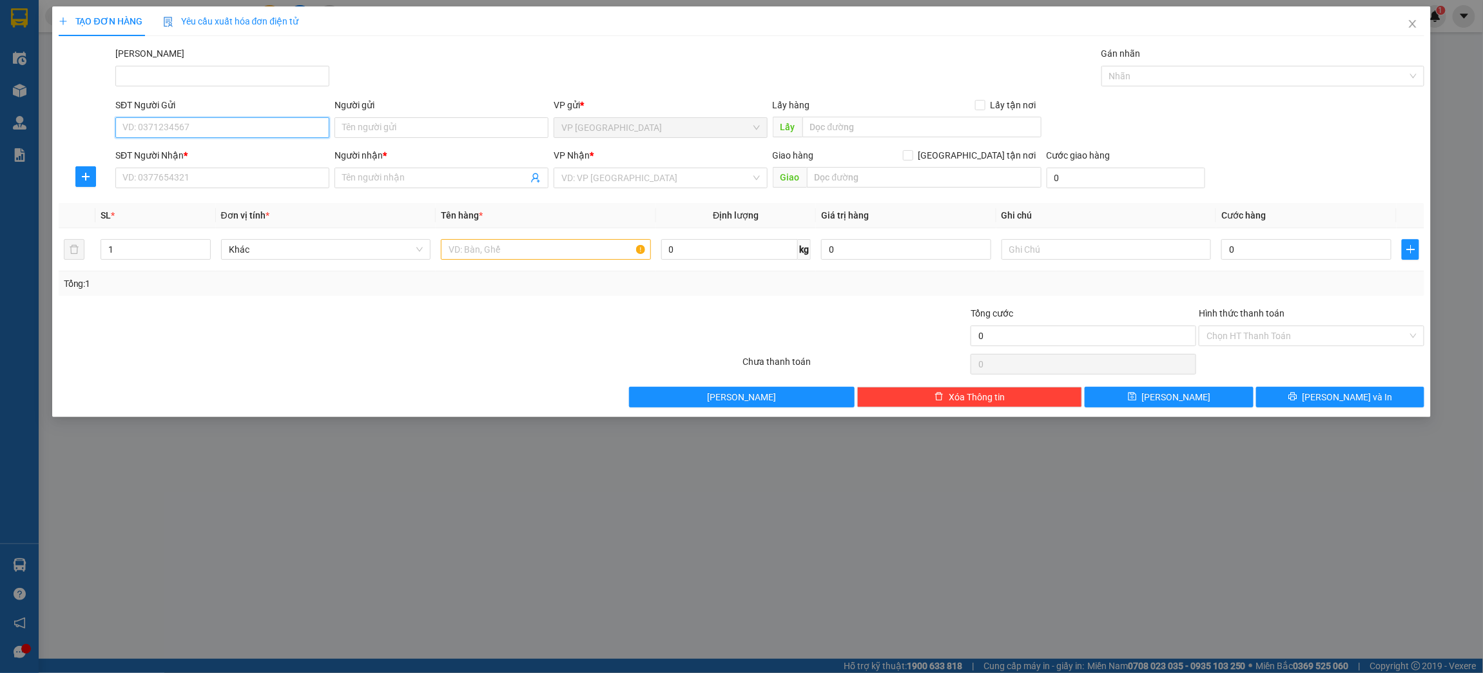
click at [251, 127] on input "SĐT Người Gửi" at bounding box center [222, 127] width 214 height 21
type input "0905128599"
click at [213, 162] on div "0905128599 - [PERSON_NAME]" at bounding box center [222, 154] width 214 height 21
type input "[PERSON_NAME]"
type input "0965455013"
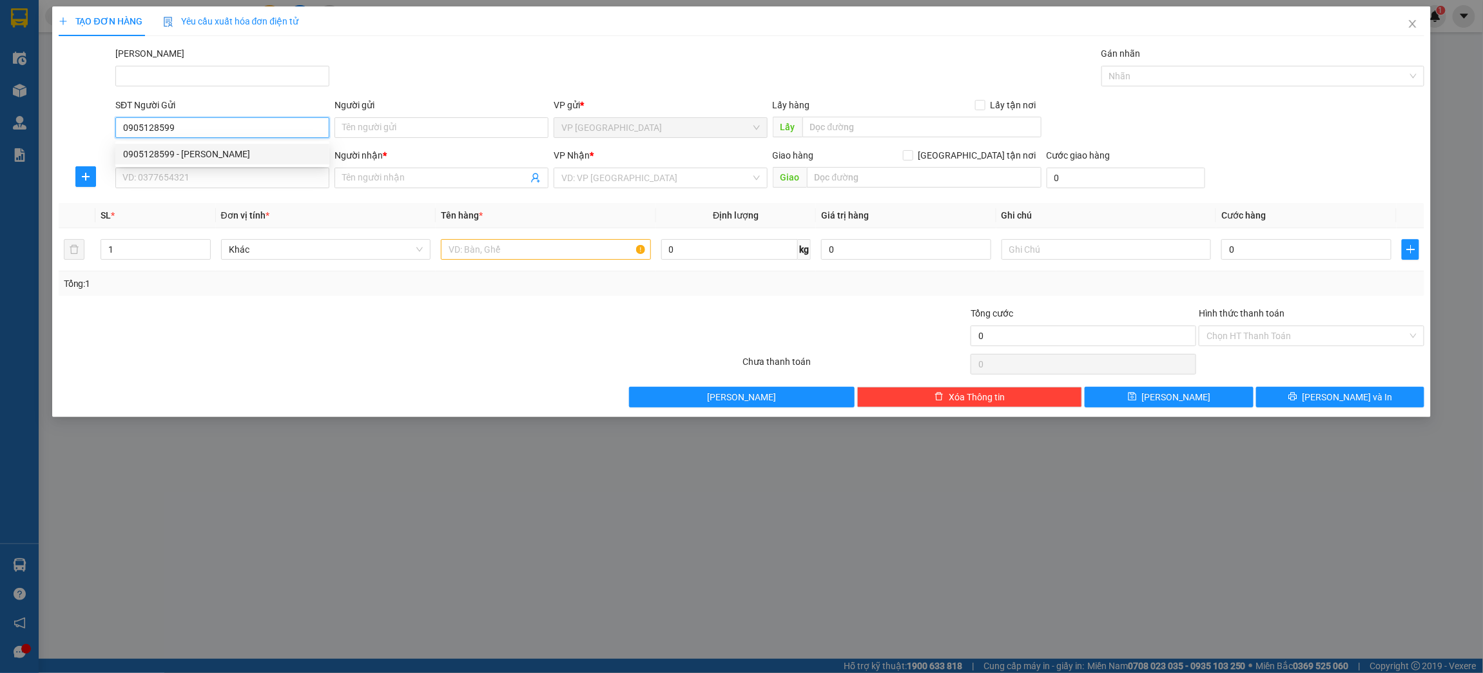
type input "A.ĐẠT"
type input "Quán cơm cô Ba-Hòa Thắng"
type input "30.000"
click at [276, 136] on input "0905128599" at bounding box center [222, 127] width 214 height 21
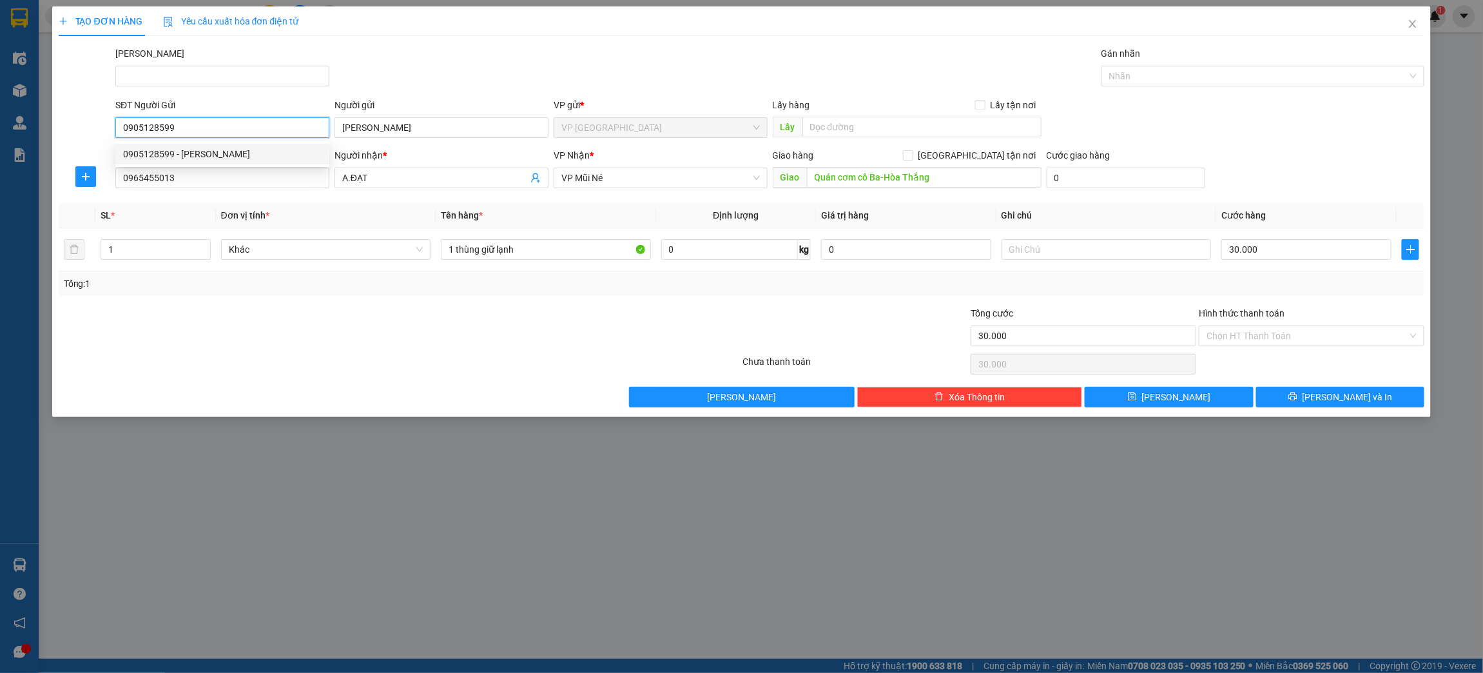
click at [276, 136] on input "0905128599" at bounding box center [222, 127] width 214 height 21
type input "0905128599"
click at [224, 178] on input "0965455013" at bounding box center [222, 178] width 214 height 21
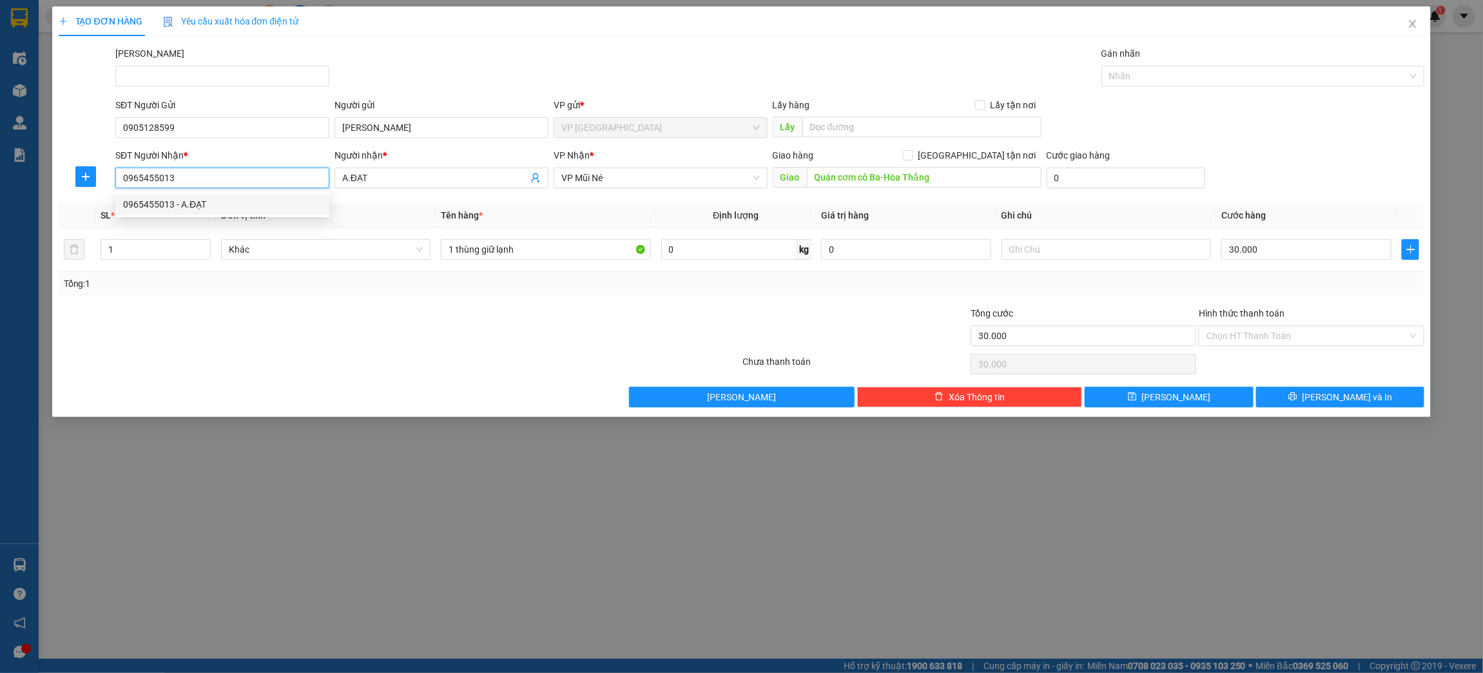
click at [224, 179] on input "0965455013" at bounding box center [222, 178] width 214 height 21
click at [224, 180] on input "0965455013" at bounding box center [222, 178] width 214 height 21
paste input "05128599"
type input "0905128599"
click at [208, 213] on div "0905128599 - [PERSON_NAME]" at bounding box center [222, 204] width 214 height 21
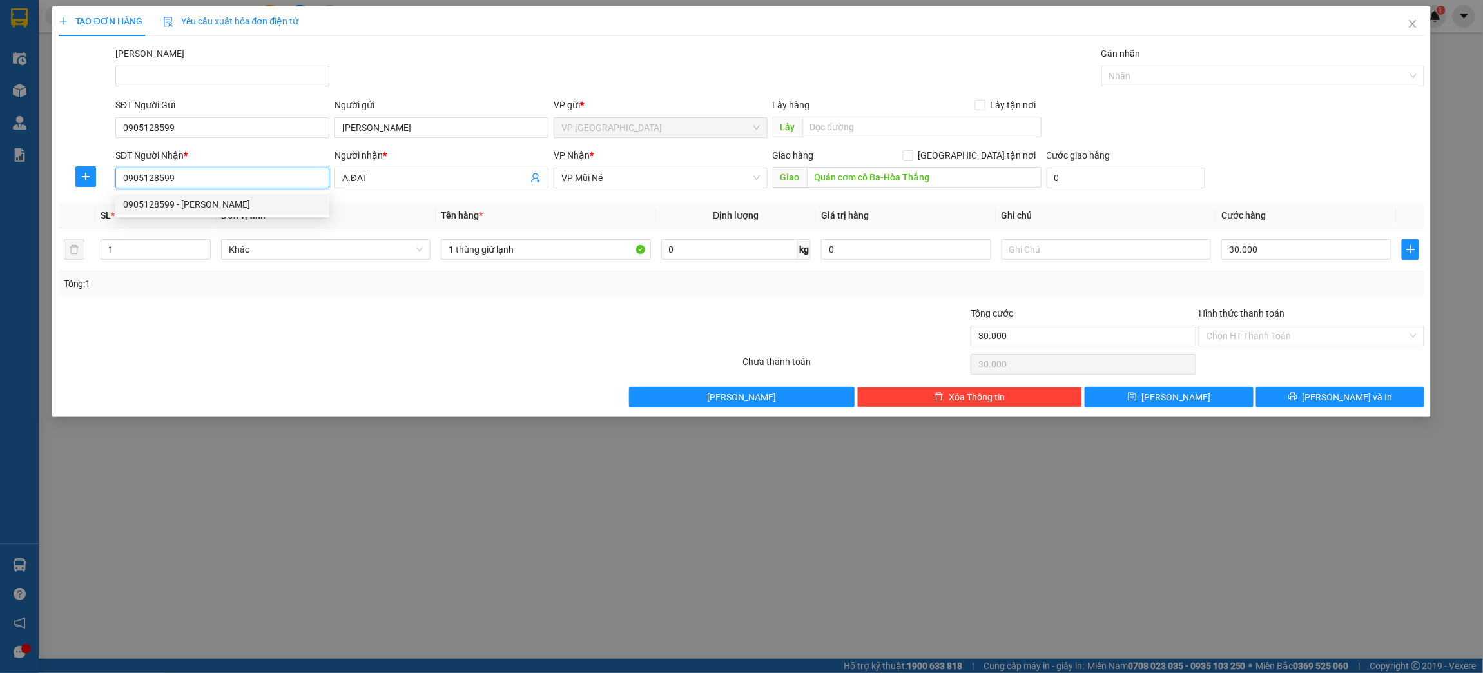
type input "[PERSON_NAME]"
type input "250.000"
click at [664, 179] on span "VP [GEOGRAPHIC_DATA]" at bounding box center [660, 177] width 199 height 19
type input "0905128599"
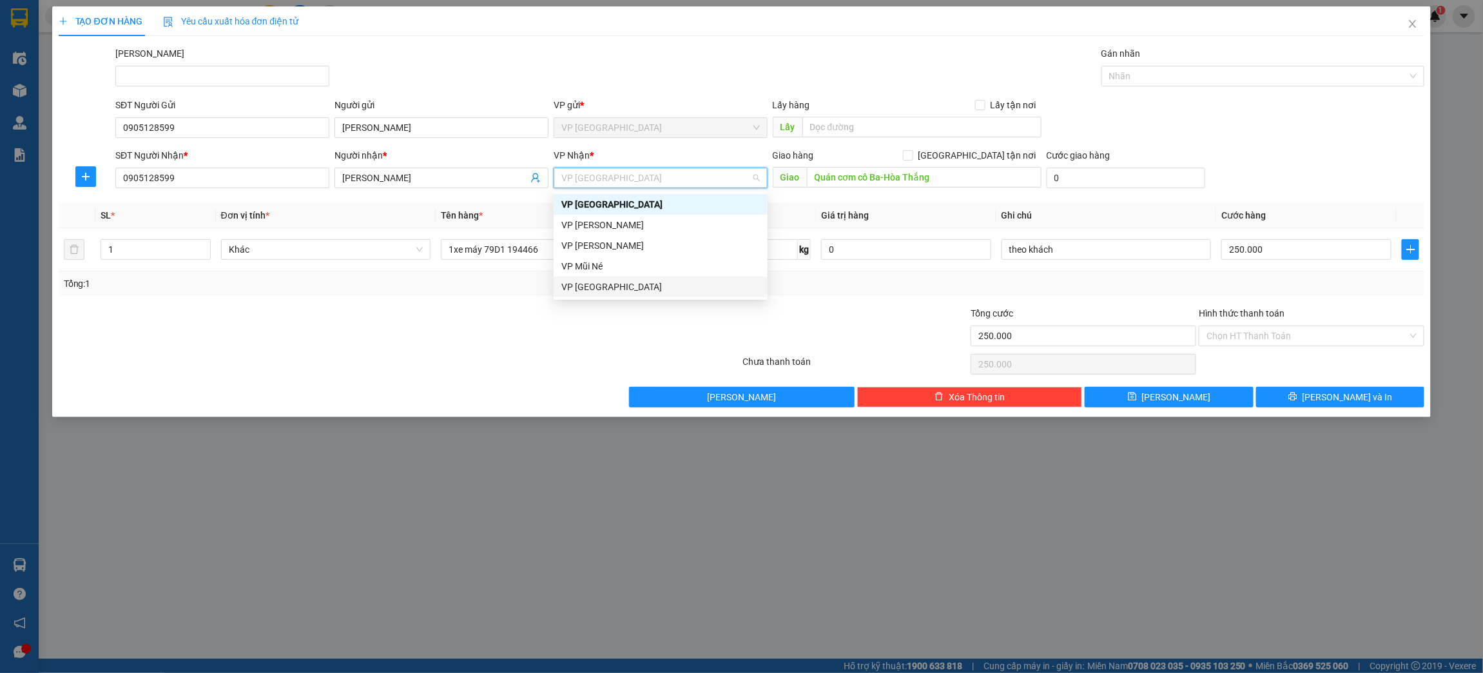
click at [603, 283] on div "VP [GEOGRAPHIC_DATA]" at bounding box center [660, 287] width 199 height 14
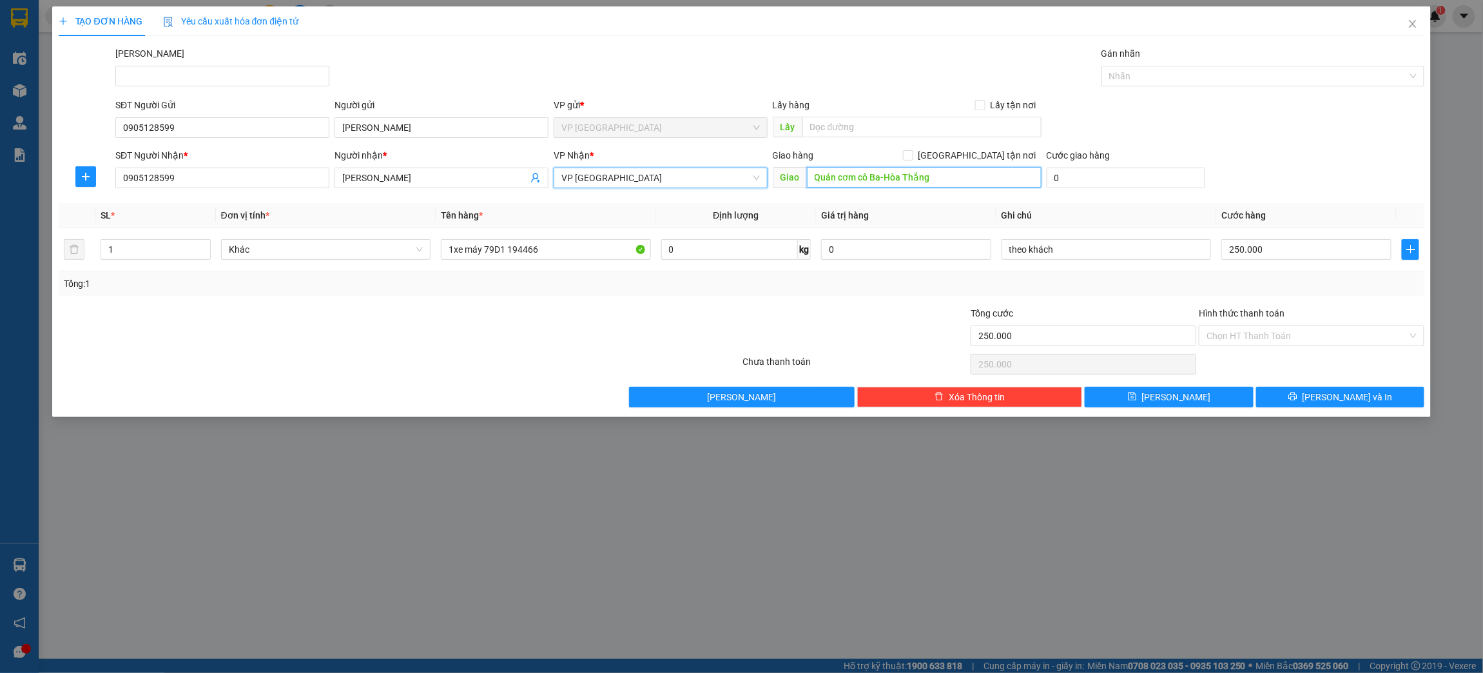
click at [922, 182] on input "Quán cơm cô Ba-Hòa Thắng" at bounding box center [924, 177] width 235 height 21
click at [549, 369] on div at bounding box center [399, 364] width 684 height 26
click at [553, 252] on input "1xe máy 79D1 194466" at bounding box center [546, 249] width 210 height 21
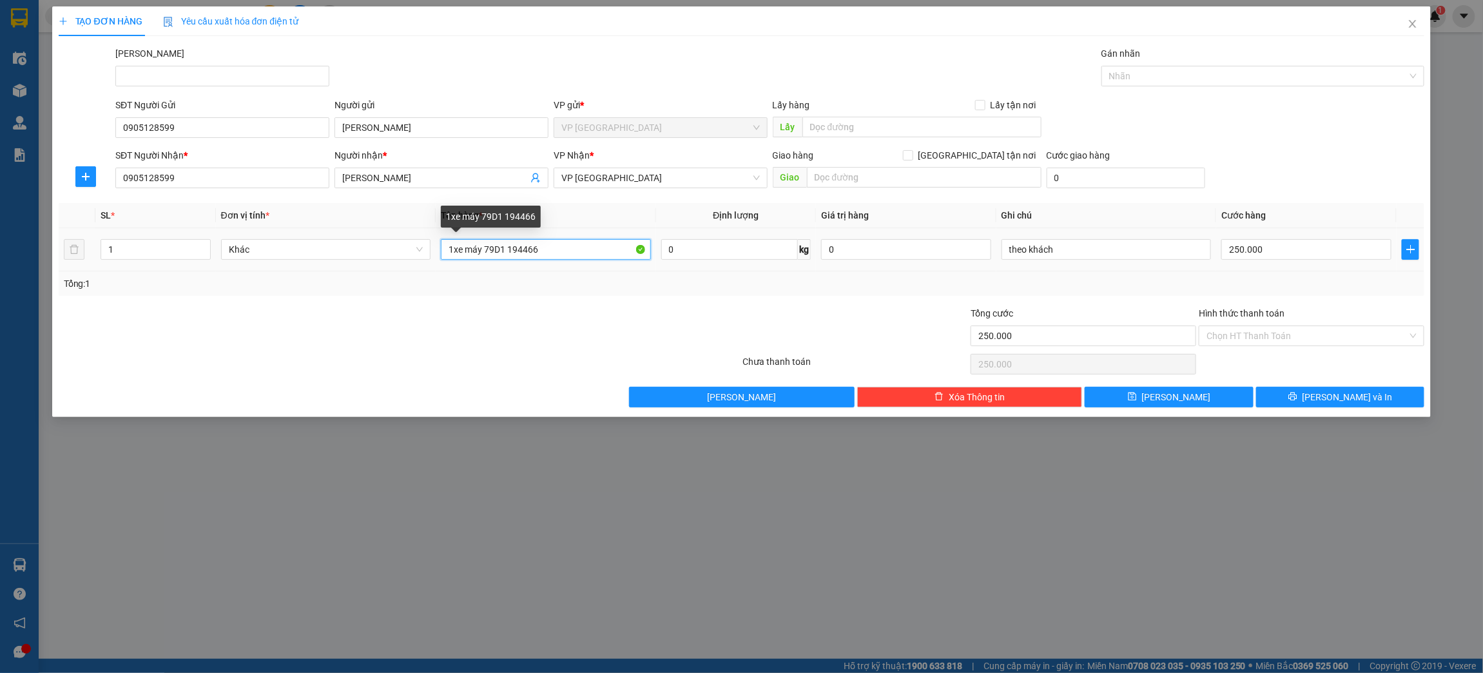
click at [553, 252] on input "1xe máy 79D1 194466" at bounding box center [546, 249] width 210 height 21
click at [1301, 252] on input "250.000" at bounding box center [1306, 249] width 170 height 21
type input "0"
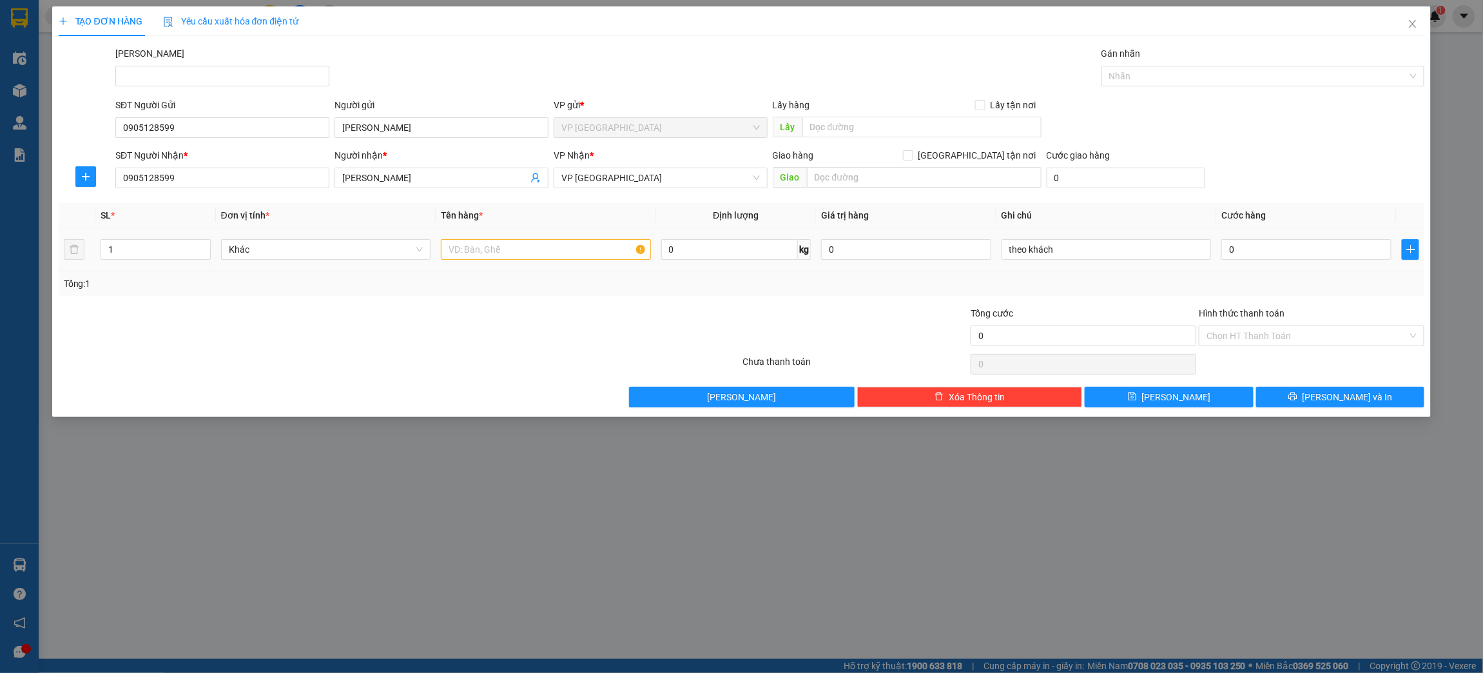
click at [1101, 262] on div "theo khách" at bounding box center [1107, 250] width 210 height 26
click at [1101, 256] on input "theo khách" at bounding box center [1107, 249] width 210 height 21
type input "t"
click at [1268, 252] on input "0" at bounding box center [1306, 249] width 170 height 21
type input "3"
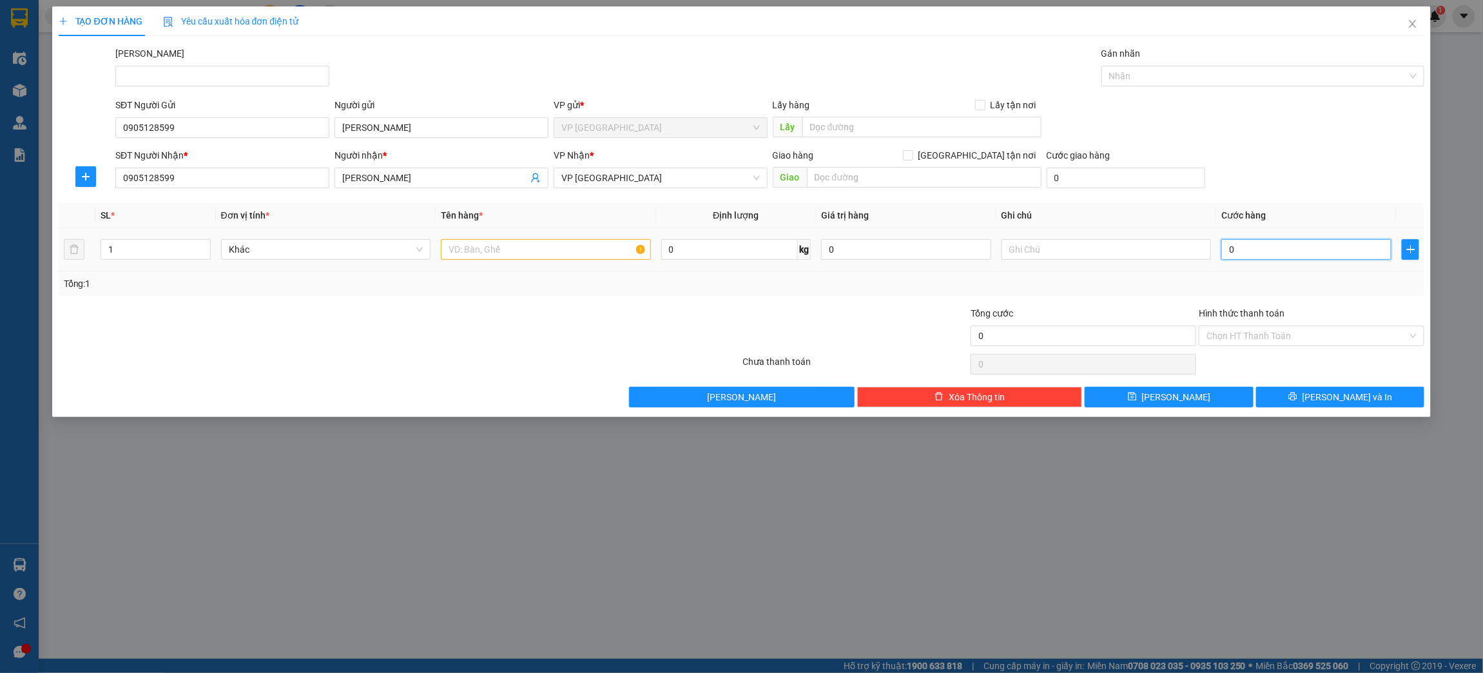
type input "3"
type input "30"
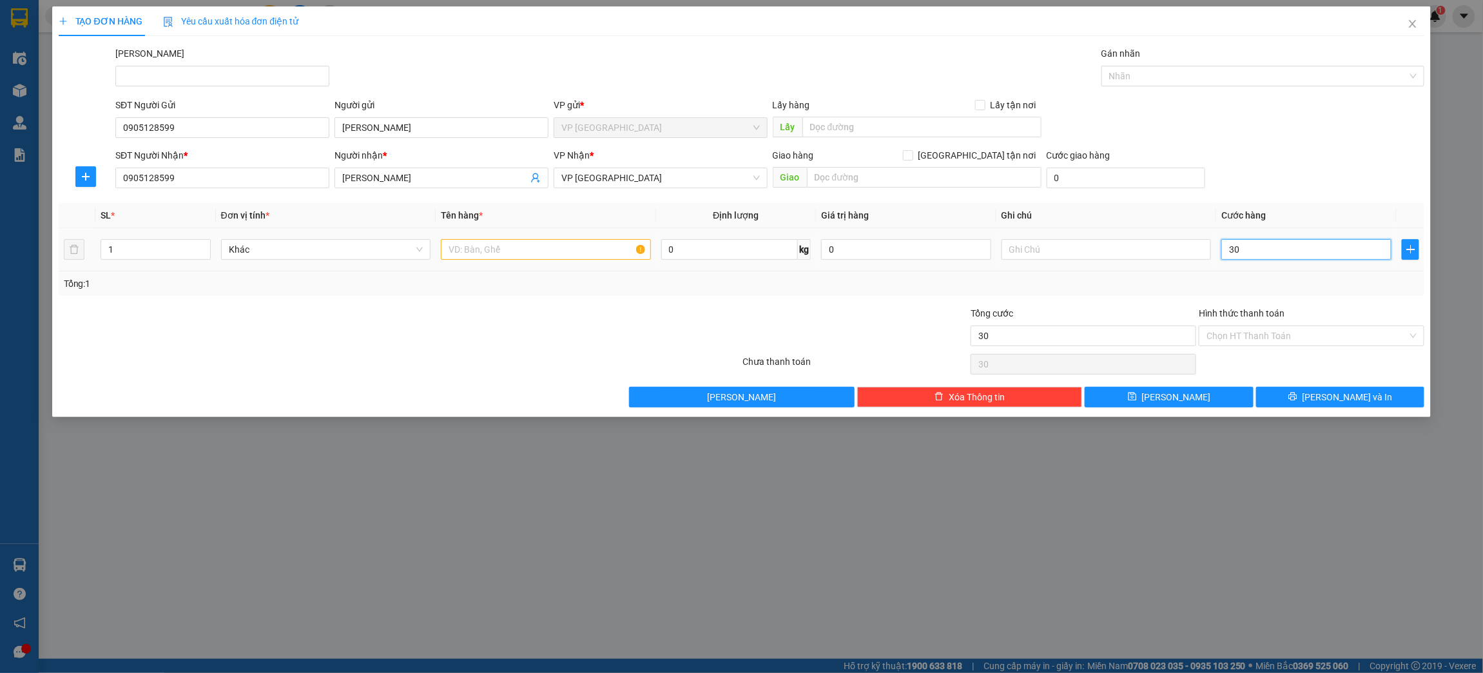
type input "300"
type input "3.000"
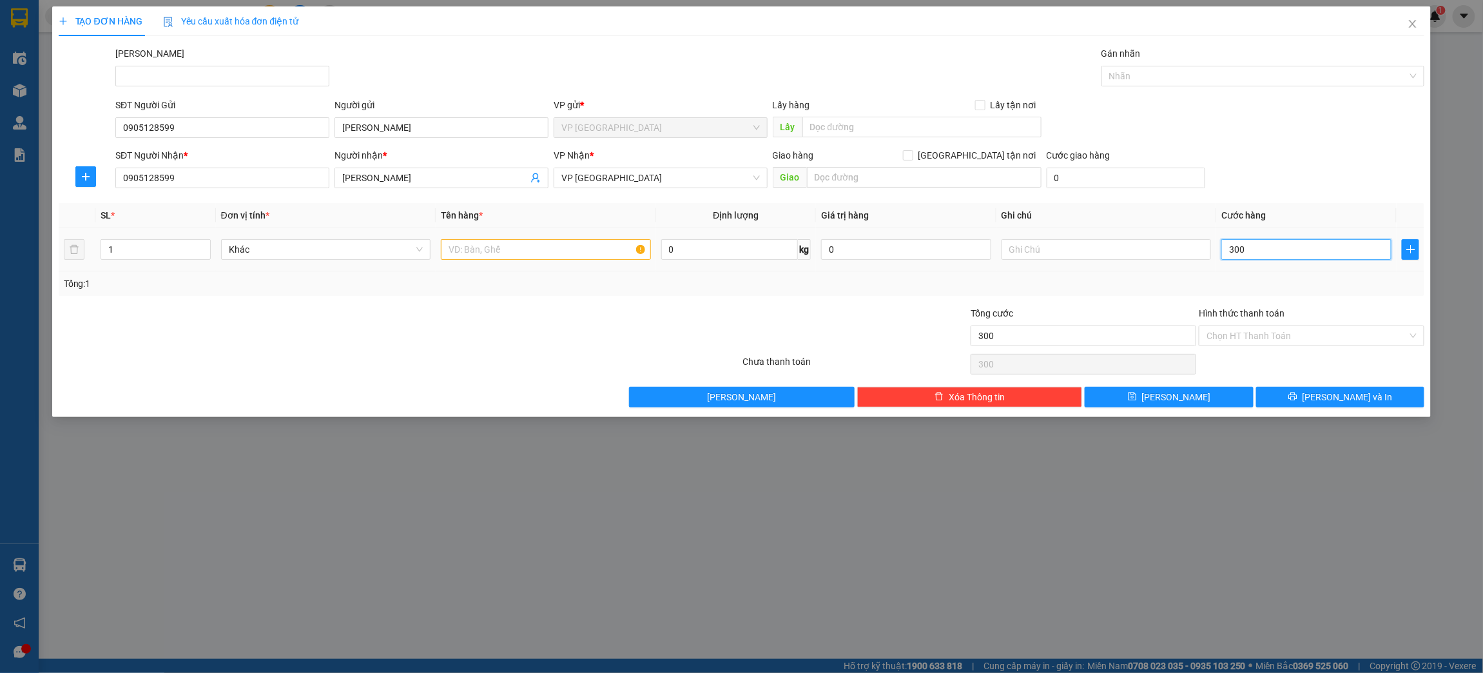
type input "3.000"
type input "30.000"
click at [521, 253] on input "text" at bounding box center [546, 249] width 210 height 21
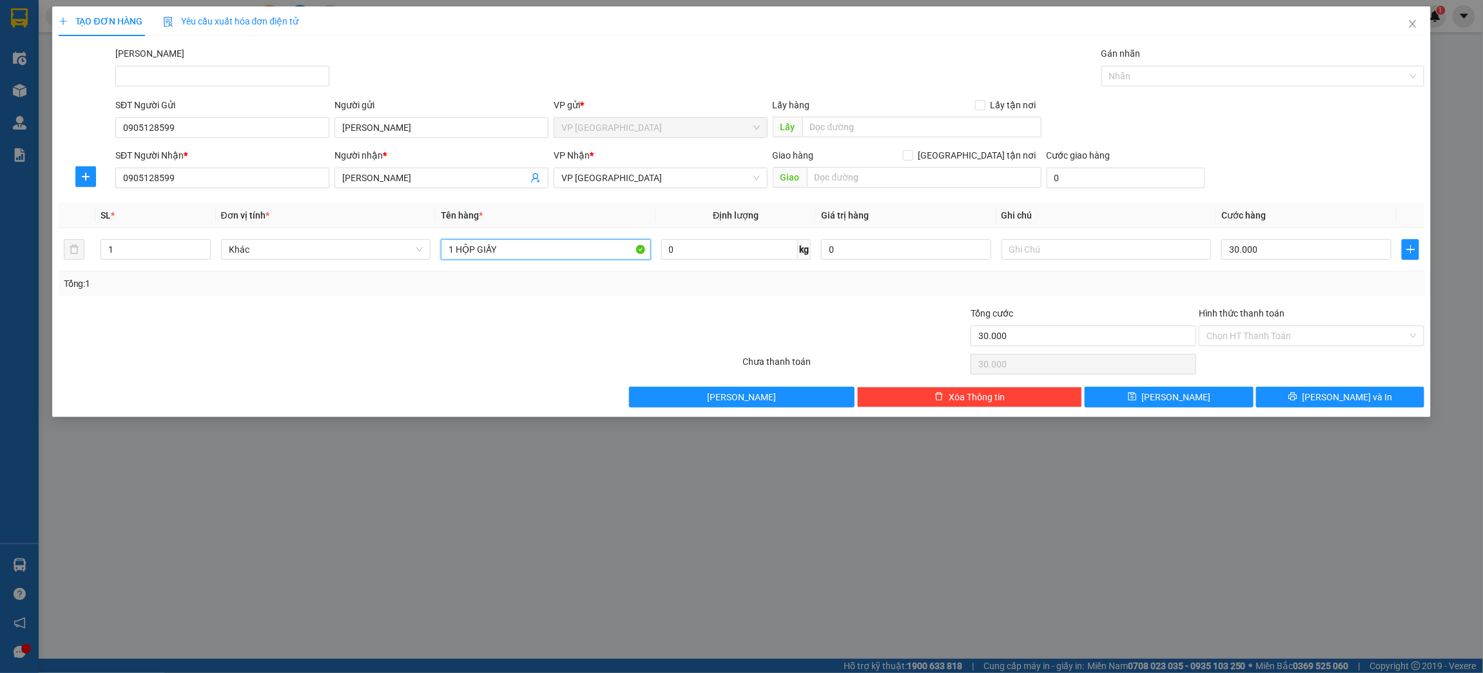
type input "1 HỘP GIẤY"
click at [446, 407] on div "Lưu nháp Xóa Thông tin [PERSON_NAME] và In" at bounding box center [741, 397] width 1369 height 21
click at [1391, 341] on input "Hình thức thanh toán" at bounding box center [1307, 335] width 201 height 19
click at [1390, 364] on div "Tại văn phòng" at bounding box center [1312, 362] width 210 height 14
type input "0"
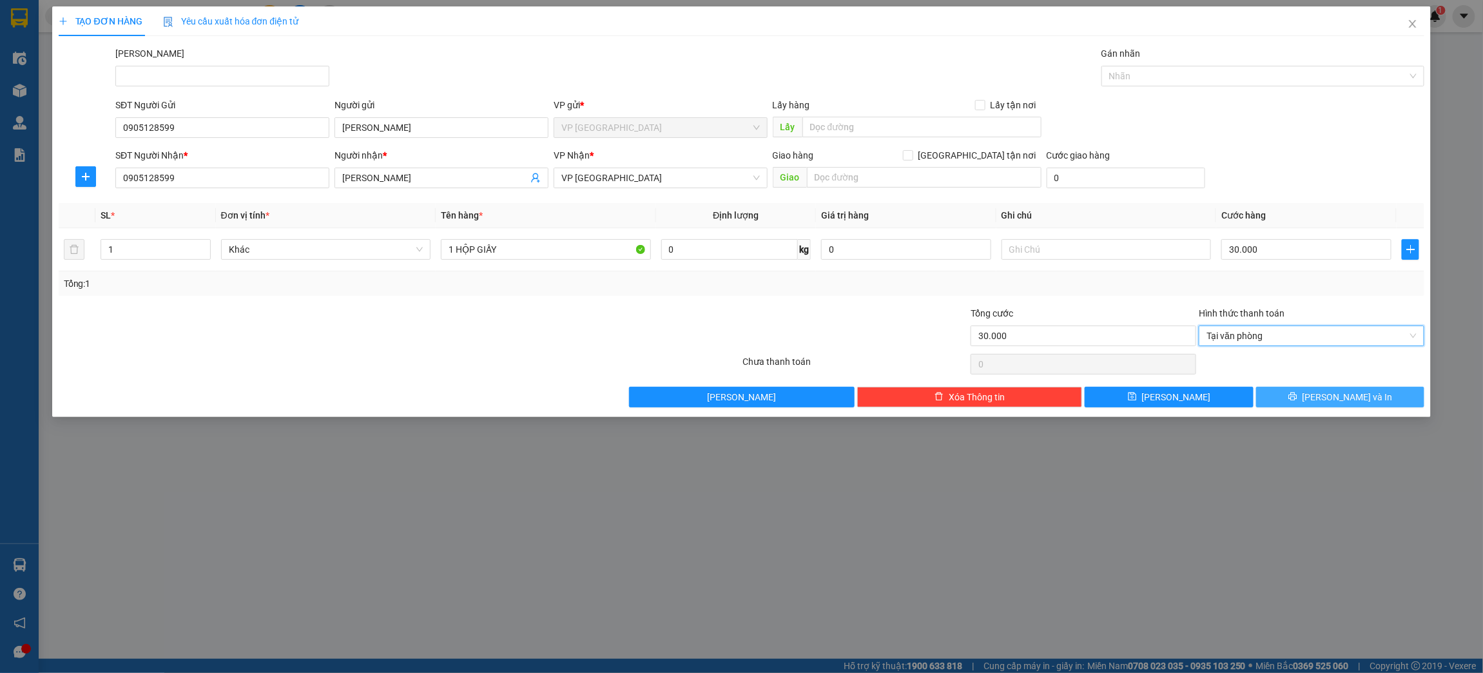
click at [1396, 396] on button "[PERSON_NAME] và In" at bounding box center [1340, 397] width 168 height 21
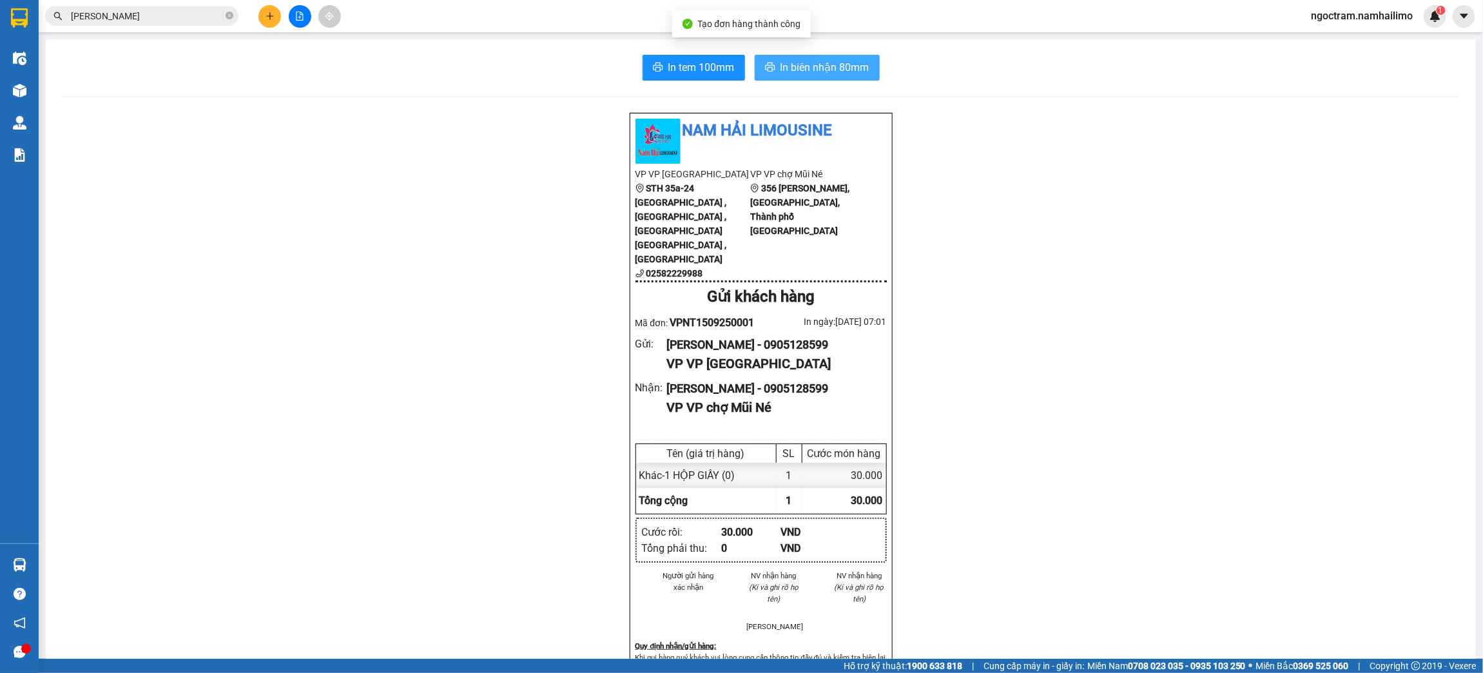
click at [828, 62] on span "In biên nhận 80mm" at bounding box center [824, 67] width 89 height 16
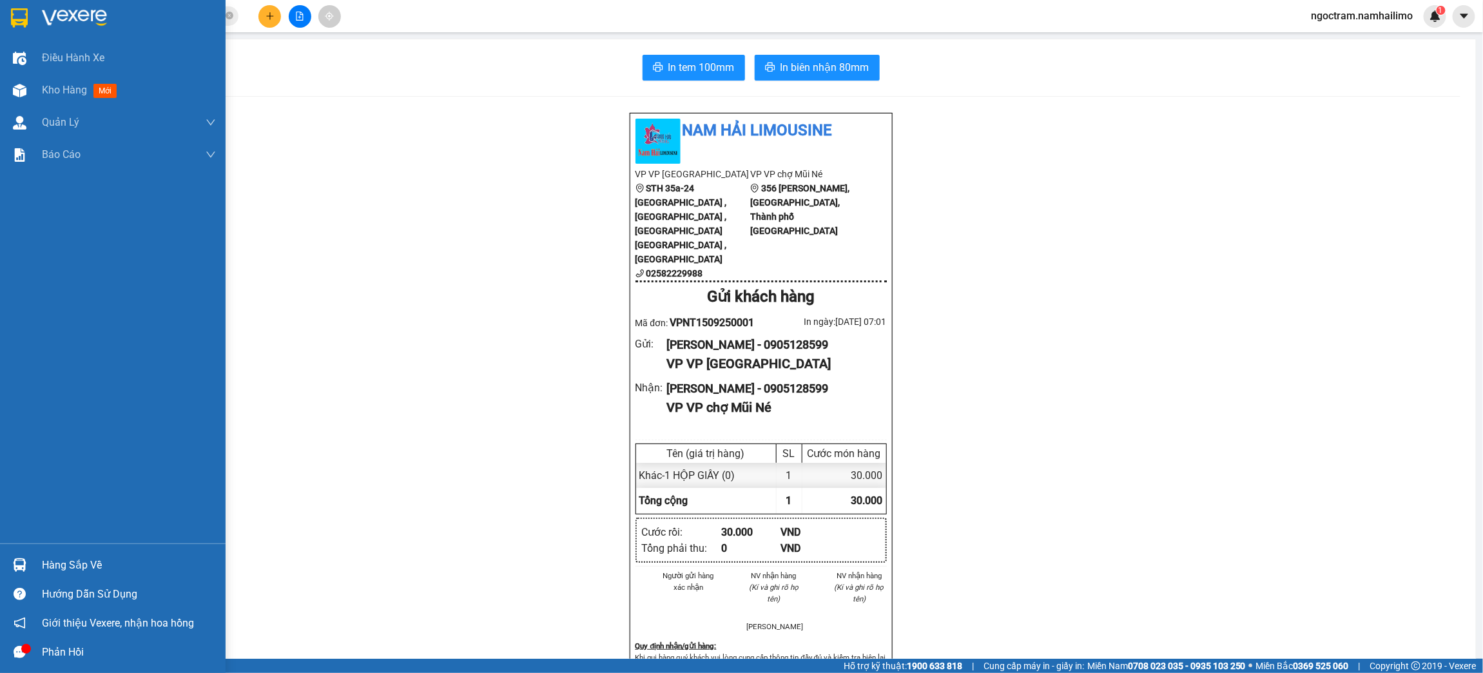
click at [15, 16] on img at bounding box center [19, 17] width 17 height 19
